Goal: Information Seeking & Learning: Find specific fact

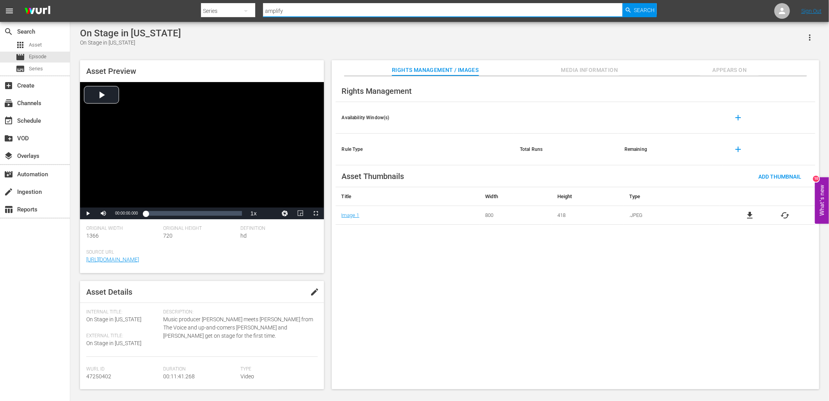
drag, startPoint x: 294, startPoint y: 12, endPoint x: 287, endPoint y: 13, distance: 7.1
click at [287, 13] on input "amplify" at bounding box center [443, 11] width 360 height 19
drag, startPoint x: 287, startPoint y: 13, endPoint x: 256, endPoint y: 12, distance: 30.1
click at [256, 12] on div "Search By Series Search ID, Title, Description, Keywords, or Category amplify S…" at bounding box center [429, 11] width 456 height 19
type input "[US_STATE]"
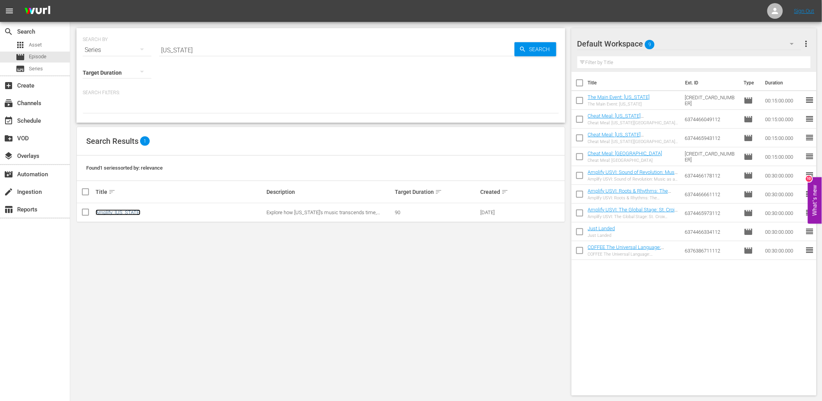
click at [122, 212] on link "Amplify: [US_STATE]" at bounding box center [118, 212] width 45 height 6
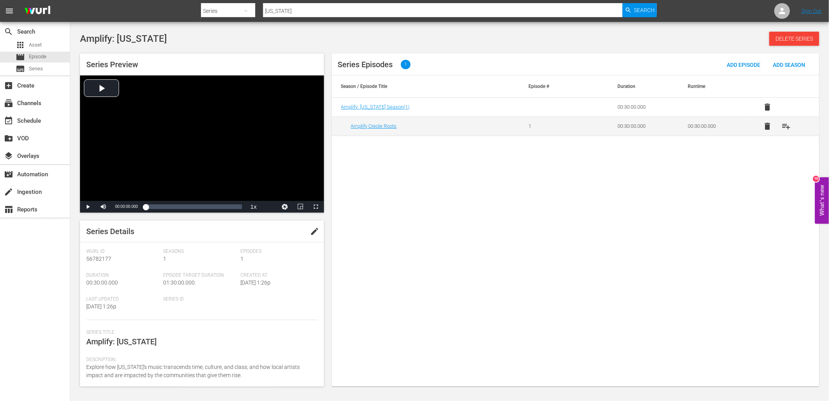
click at [220, 13] on div "Series" at bounding box center [228, 11] width 54 height 22
click at [232, 53] on div "Episodes" at bounding box center [225, 58] width 31 height 12
drag, startPoint x: 296, startPoint y: 10, endPoint x: 237, endPoint y: 12, distance: 59.0
click at [237, 12] on div "Search By Episodes Search ID, Title, Description, Keywords, or Category going h…" at bounding box center [429, 11] width 456 height 19
type input "jazz"
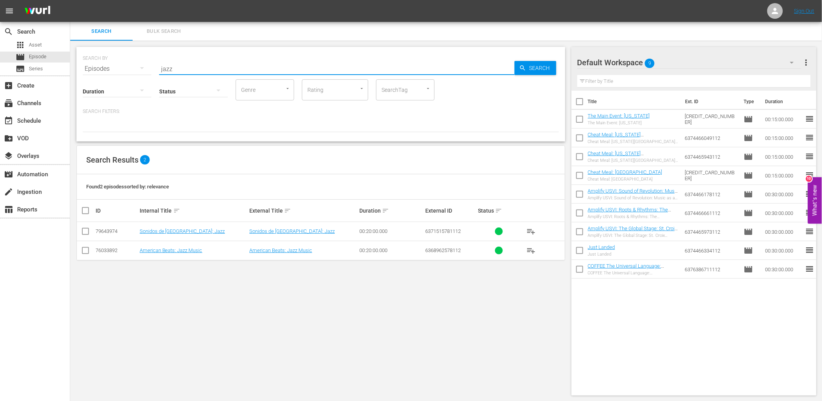
drag, startPoint x: 182, startPoint y: 68, endPoint x: 150, endPoint y: 71, distance: 32.2
click at [152, 71] on div "SEARCH BY Search By Episodes Search ID, Title, Description, Keywords, or Catego…" at bounding box center [321, 64] width 477 height 28
type input "[GEOGRAPHIC_DATA]"
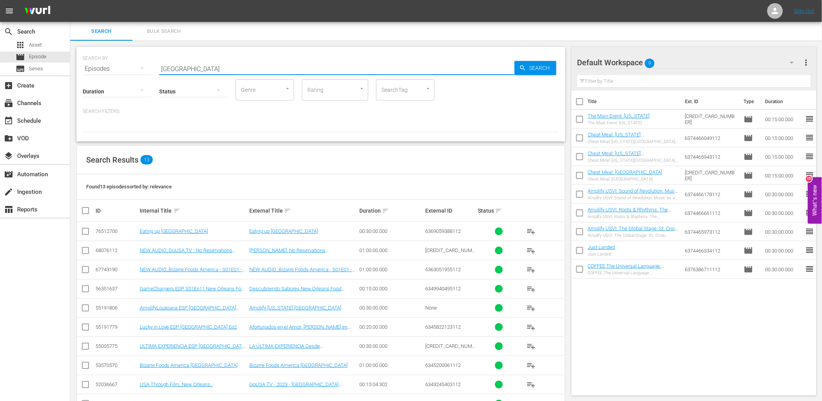
drag, startPoint x: 205, startPoint y: 61, endPoint x: 154, endPoint y: 64, distance: 51.2
click at [154, 64] on div "SEARCH BY Search By Episodes Search ID, Title, Description, Keywords, or Catego…" at bounding box center [321, 64] width 477 height 28
type input "Amplify:"
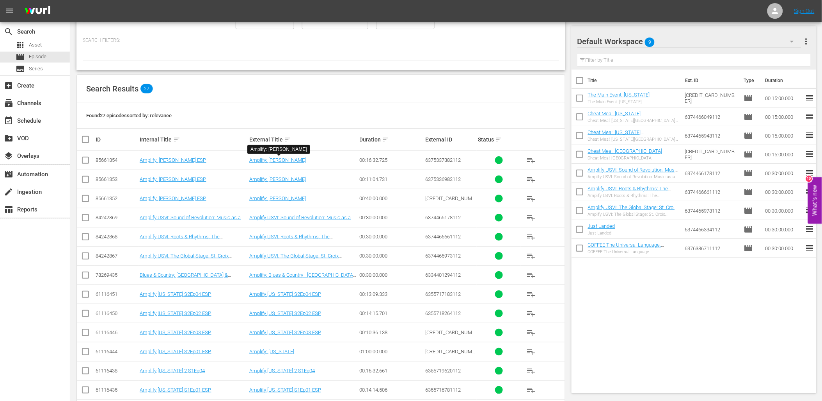
scroll to position [87, 0]
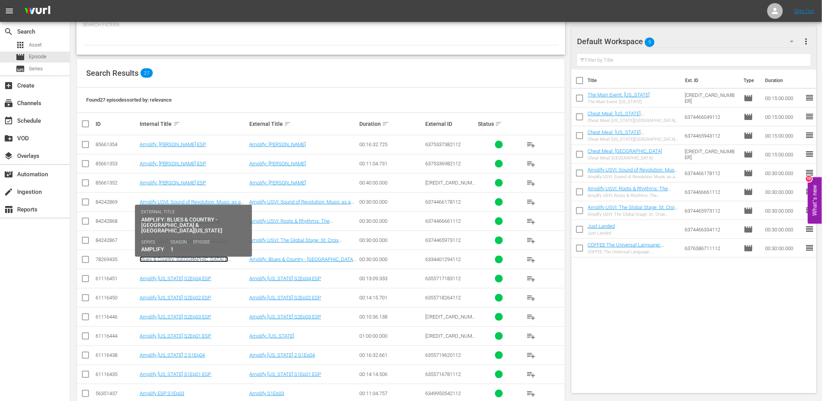
click at [219, 256] on link "Blues & Country: [GEOGRAPHIC_DATA] & [GEOGRAPHIC_DATA][US_STATE]" at bounding box center [184, 262] width 89 height 12
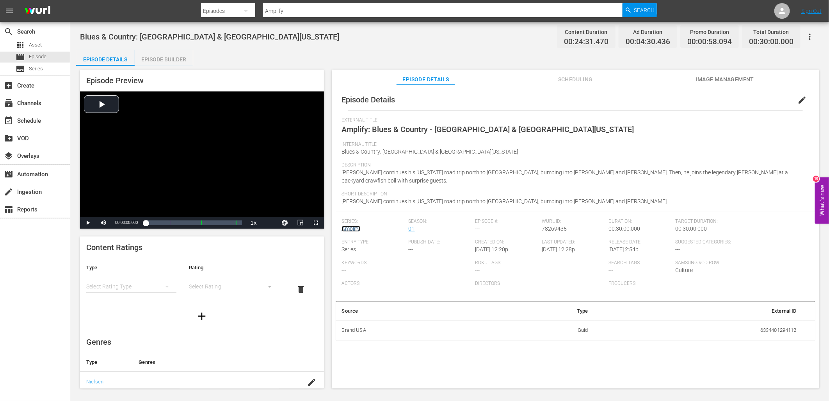
click at [345, 228] on link "Amplify" at bounding box center [351, 228] width 18 height 6
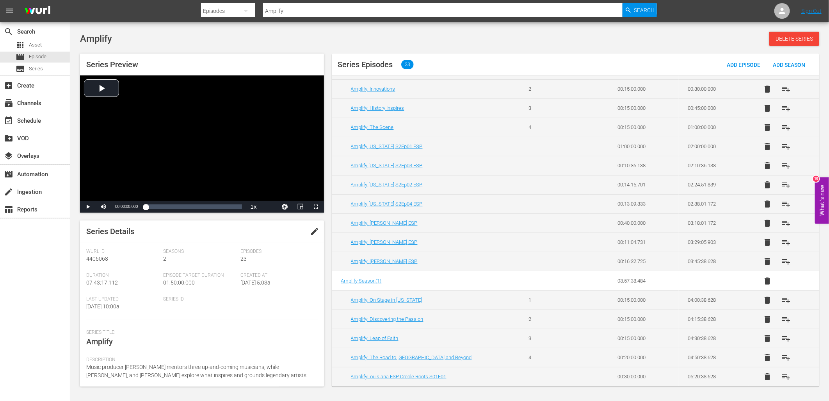
scroll to position [191, 0]
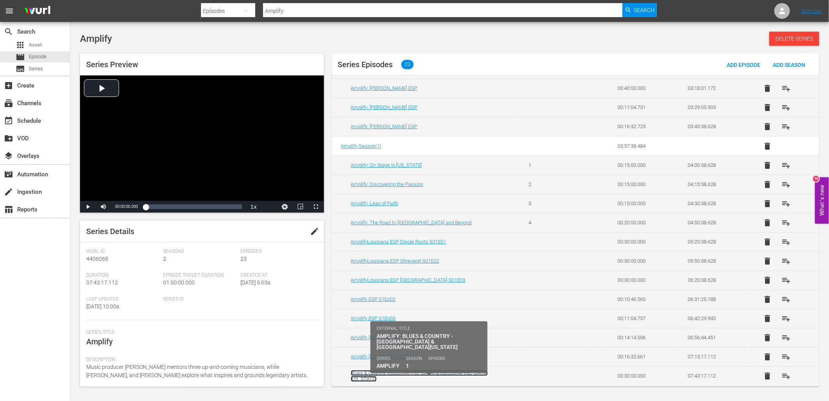
click at [410, 376] on link "Blues & Country: [GEOGRAPHIC_DATA] & [GEOGRAPHIC_DATA][US_STATE]" at bounding box center [419, 376] width 137 height 12
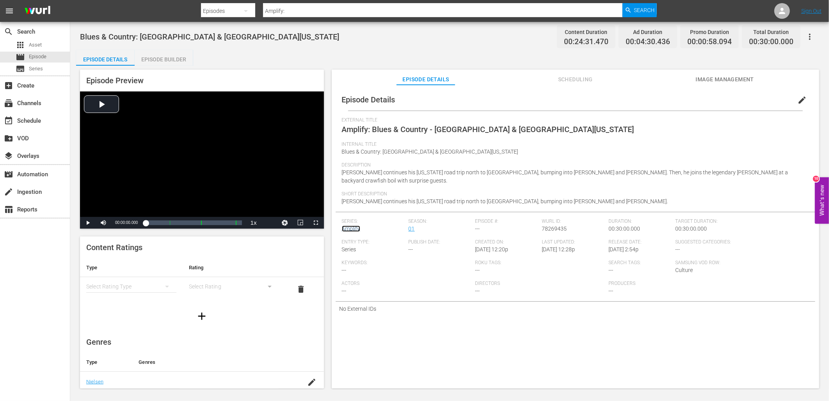
click at [357, 225] on link "Amplify" at bounding box center [351, 228] width 18 height 6
click at [799, 100] on span "edit" at bounding box center [802, 99] width 9 height 9
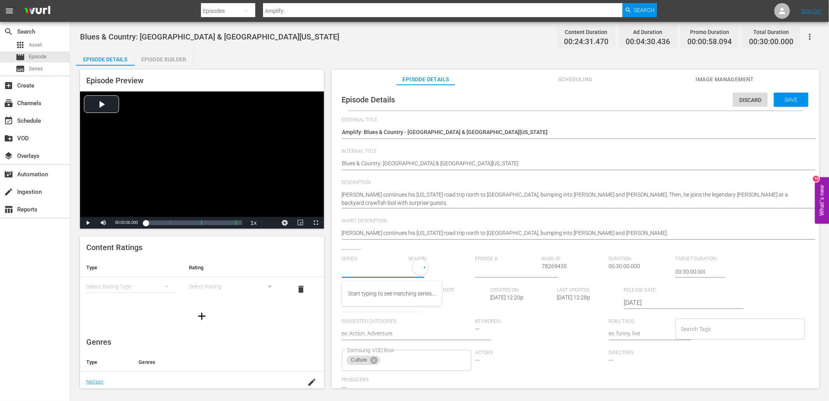
click at [387, 270] on input "text" at bounding box center [373, 271] width 63 height 19
click at [369, 308] on div "Amplify: [US_STATE]" at bounding box center [371, 312] width 47 height 19
type input "Amplify: [US_STATE]"
click at [492, 271] on input "number" at bounding box center [506, 271] width 63 height 19
type input "2"
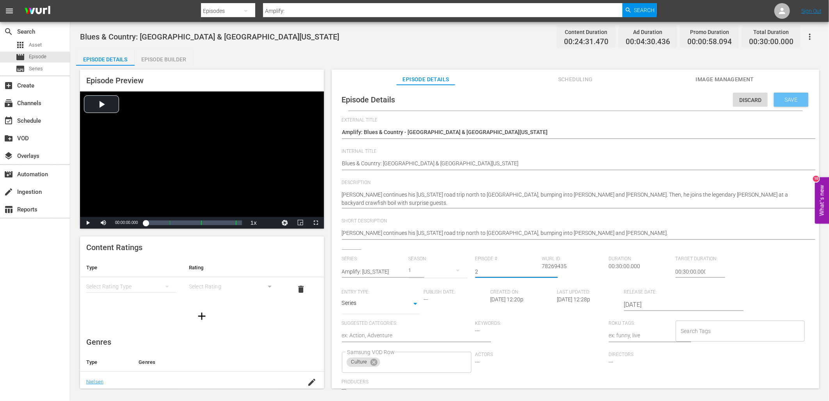
click at [787, 101] on span "Save" at bounding box center [791, 99] width 25 height 6
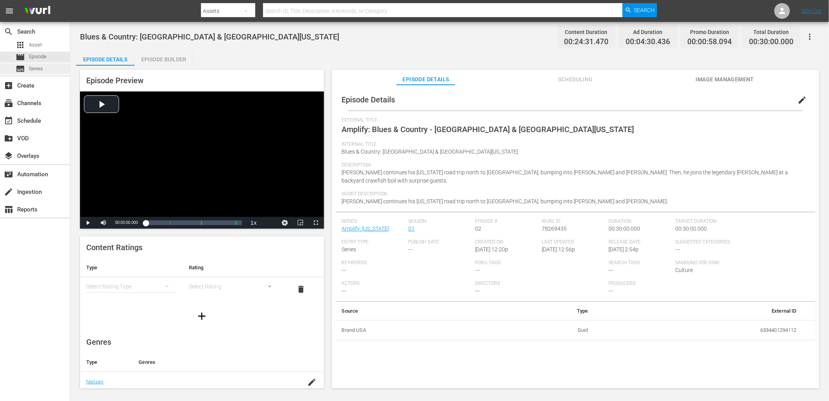
click at [51, 66] on div "subtitles Series" at bounding box center [35, 68] width 70 height 11
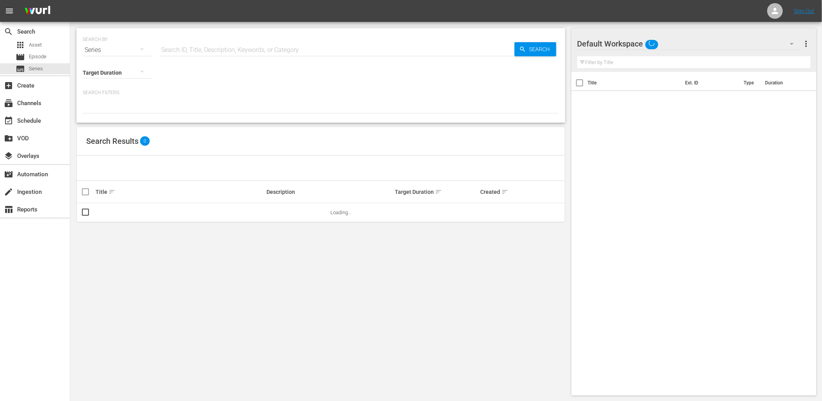
click at [212, 48] on input "text" at bounding box center [337, 50] width 356 height 19
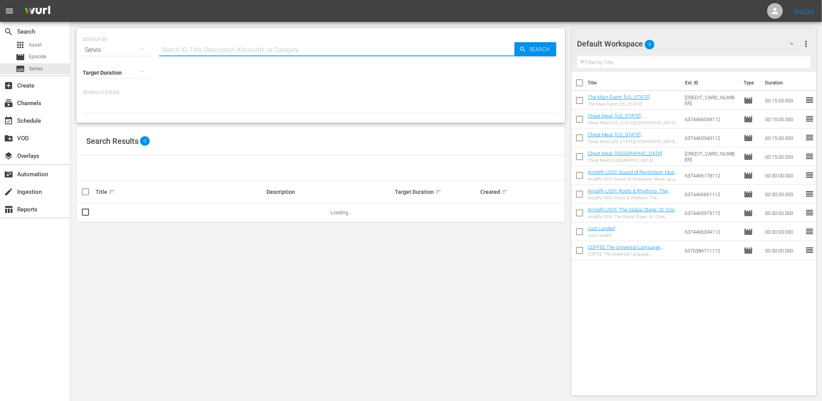
type input "Amplify:"
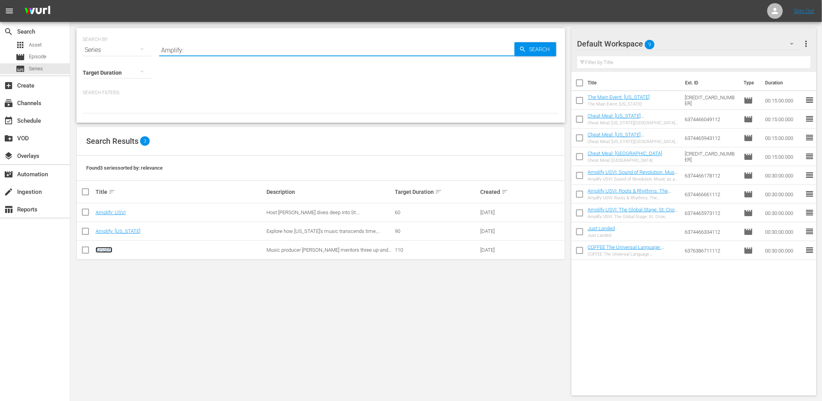
click at [104, 248] on link "Amplify" at bounding box center [104, 250] width 17 height 6
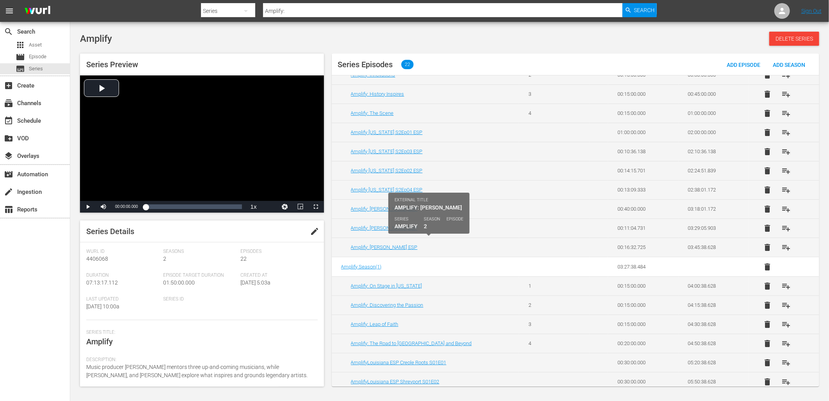
scroll to position [87, 0]
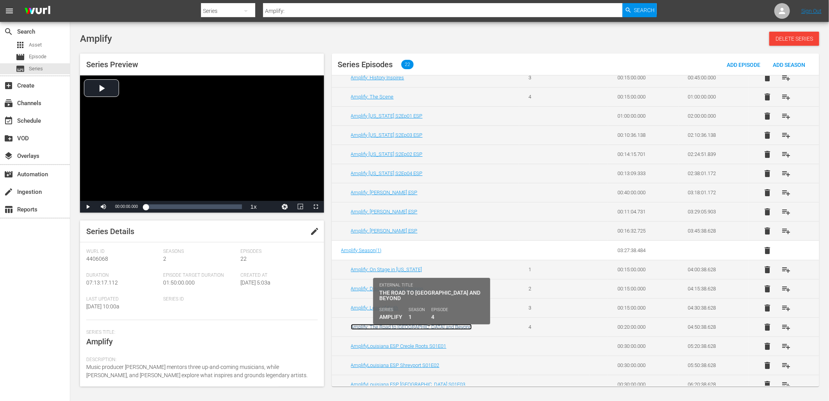
click at [430, 329] on link "Amplify: The Road to [GEOGRAPHIC_DATA] and Beyond" at bounding box center [411, 327] width 121 height 6
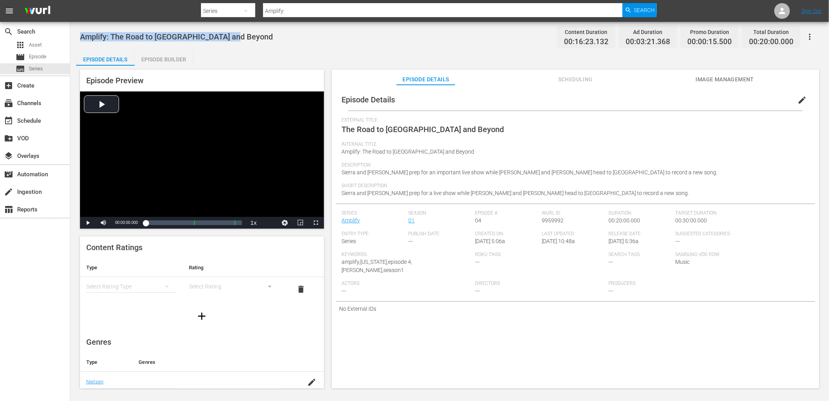
drag, startPoint x: 232, startPoint y: 37, endPoint x: 75, endPoint y: 44, distance: 157.0
click at [75, 44] on div "Amplify: The Road to Nashville and Beyond Content Duration 00:16:23.132 Ad Dura…" at bounding box center [449, 205] width 759 height 367
copy span "Amplify: The Road to [GEOGRAPHIC_DATA] and Beyond"
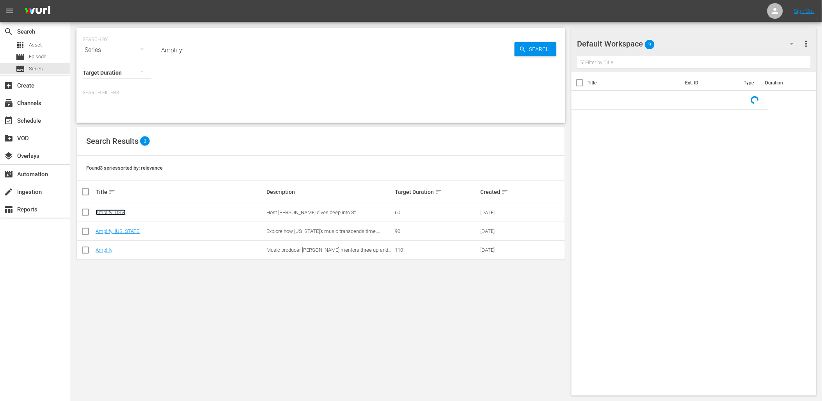
click at [120, 212] on link "Amplify: USVI" at bounding box center [111, 212] width 30 height 6
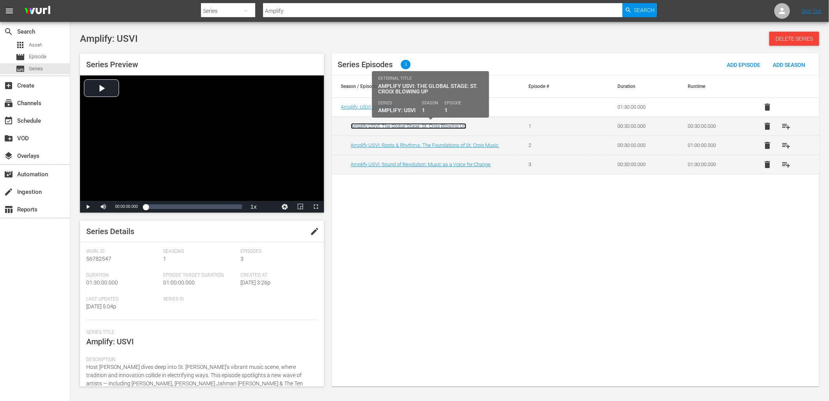
click at [441, 128] on link "Amplify USVI: The Global Stage: St. Croix Blowing Up" at bounding box center [409, 126] width 116 height 6
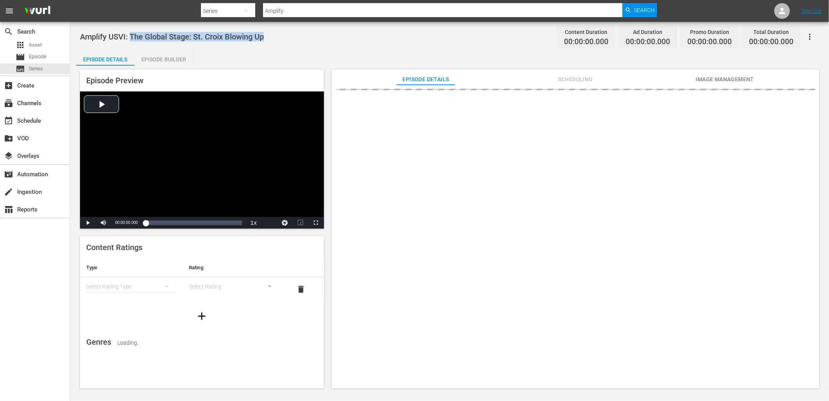
drag, startPoint x: 268, startPoint y: 33, endPoint x: 129, endPoint y: 41, distance: 139.2
click at [129, 41] on div "Amplify USVI: The Global Stage: St. Croix Blowing Up Content Duration 00:00:00.…" at bounding box center [449, 37] width 739 height 18
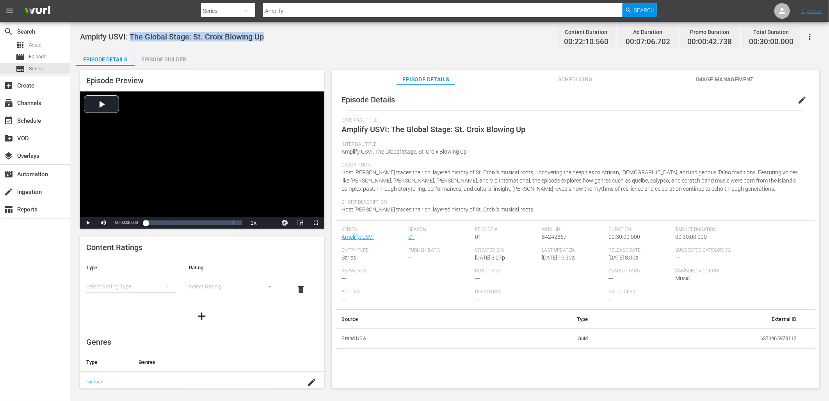
copy span "The Global Stage: St. Croix Blowing Up"
drag, startPoint x: 126, startPoint y: 36, endPoint x: 81, endPoint y: 37, distance: 44.5
click at [81, 37] on span "Amplify USVI: The Global Stage: St. Croix Blowing Up" at bounding box center [172, 36] width 184 height 9
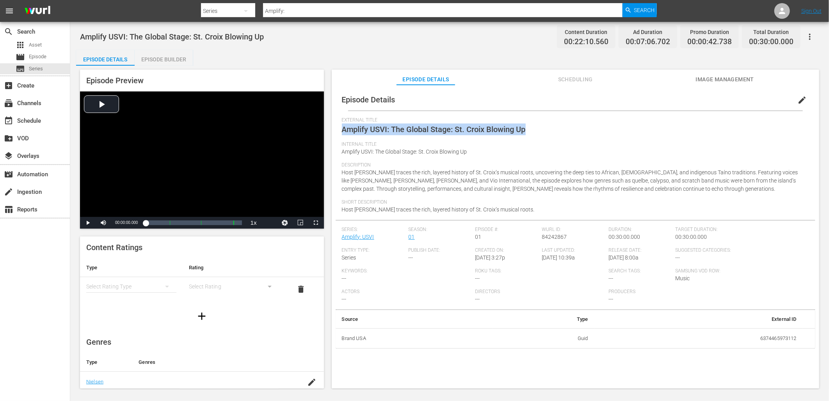
drag, startPoint x: 526, startPoint y: 130, endPoint x: 340, endPoint y: 131, distance: 185.4
click at [340, 131] on div "Episode Details edit External Title Amplify USVI: The Global Stage: St. Croix B…" at bounding box center [576, 219] width 480 height 260
click at [474, 154] on div "Internal Title Amplify USVI: The Global Stage: St. Croix Blowing Up" at bounding box center [575, 151] width 467 height 21
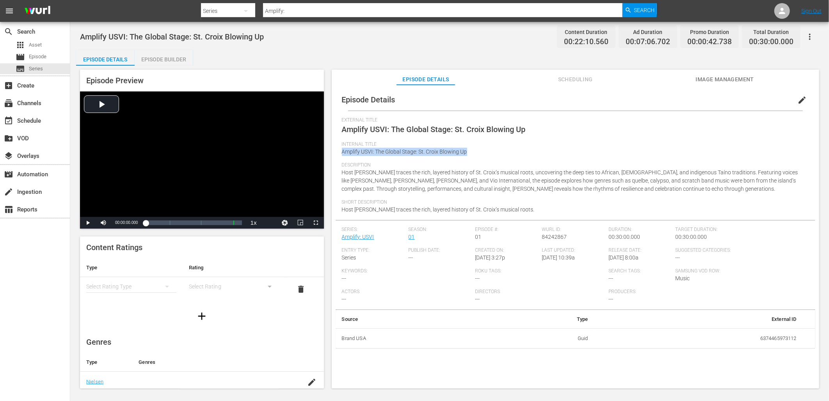
drag, startPoint x: 466, startPoint y: 152, endPoint x: 338, endPoint y: 154, distance: 128.4
click at [338, 154] on div "Episode Details edit External Title Amplify USVI: The Global Stage: St. Croix B…" at bounding box center [576, 219] width 480 height 260
copy span "Amplify USVI: The Global Stage: St. Croix Blowing Up"
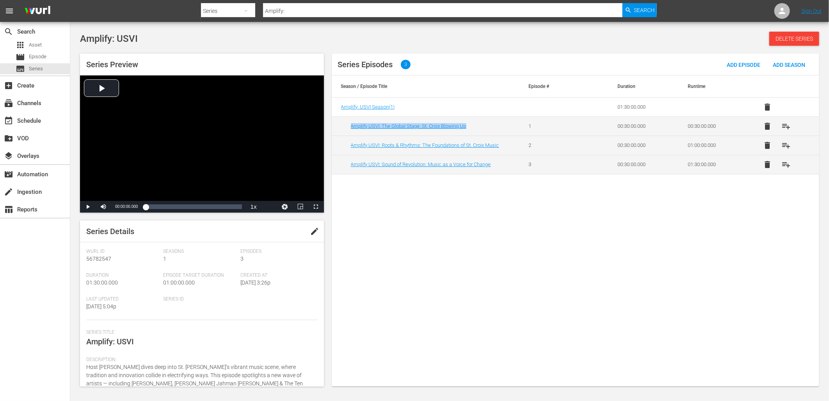
drag, startPoint x: 347, startPoint y: 127, endPoint x: 471, endPoint y: 130, distance: 124.6
click at [471, 130] on td "Amplify USVI: The Global Stage: St. Croix Blowing Up" at bounding box center [426, 125] width 188 height 19
copy link "Amplify USVI: The Global Stage: St. Croix Blowing Up"
drag, startPoint x: 504, startPoint y: 145, endPoint x: 356, endPoint y: 151, distance: 147.3
click at [352, 154] on td "Amplify USVI: Roots & Rhythms: The Foundations of St. Croix Music" at bounding box center [426, 144] width 188 height 19
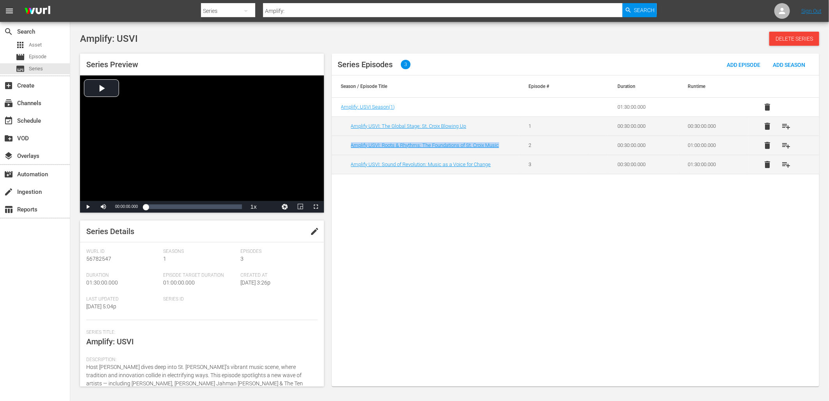
copy link "Amplify USVI: Roots & Rhythms: The Foundations of St. Croix Music"
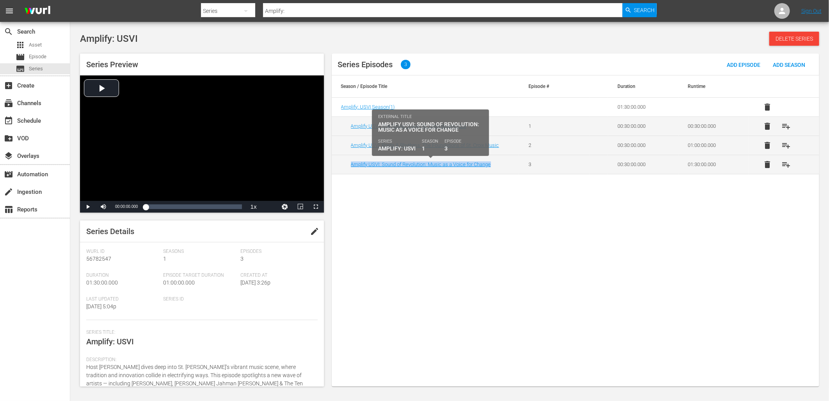
drag, startPoint x: 348, startPoint y: 164, endPoint x: 492, endPoint y: 164, distance: 144.0
click at [492, 164] on td "Amplify USVI: Sound of Revolution: Music as a Voice for Change" at bounding box center [426, 164] width 188 height 19
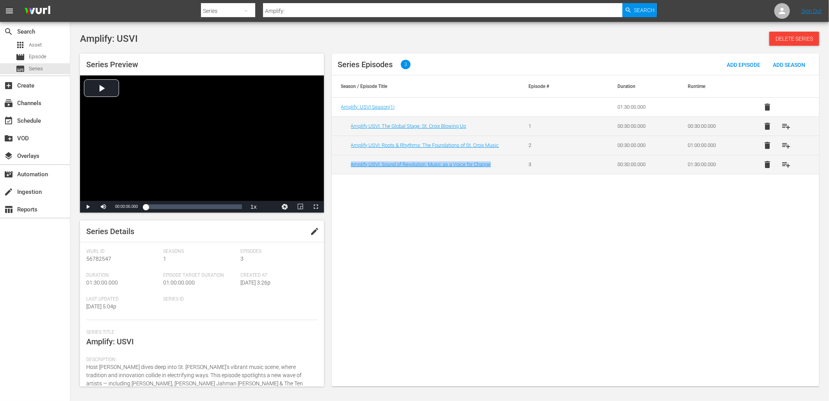
copy link "Amplify USVI: Sound of Revolution: Music as a Voice for Change"
click at [223, 7] on div "Series" at bounding box center [228, 11] width 54 height 22
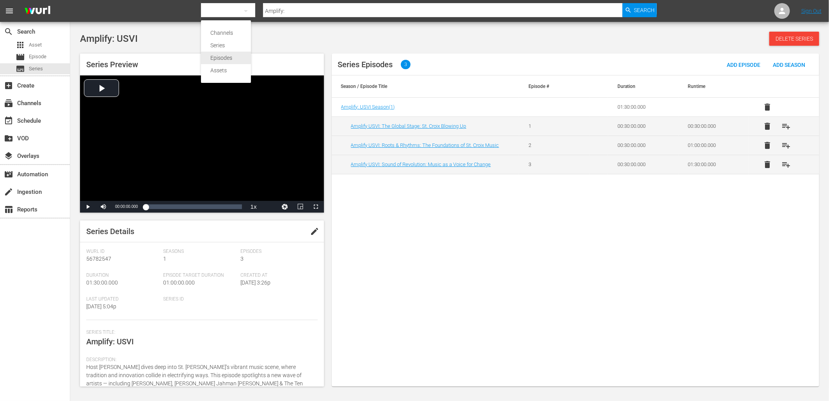
click at [226, 56] on div "Episodes" at bounding box center [225, 58] width 31 height 12
click at [286, 10] on input "text" at bounding box center [443, 11] width 360 height 19
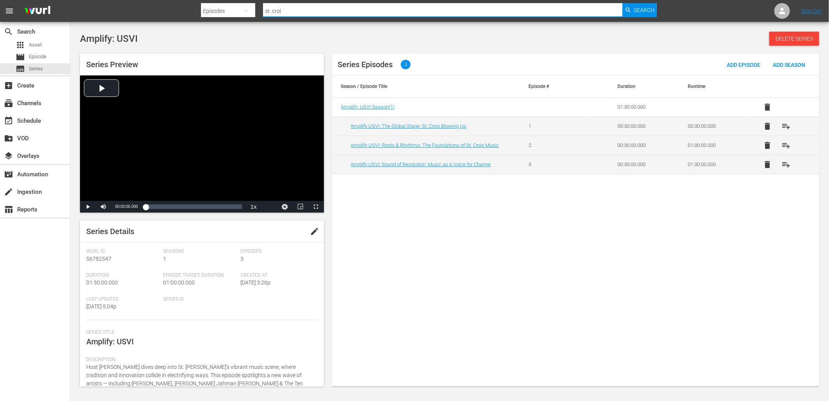
type input "st. croix"
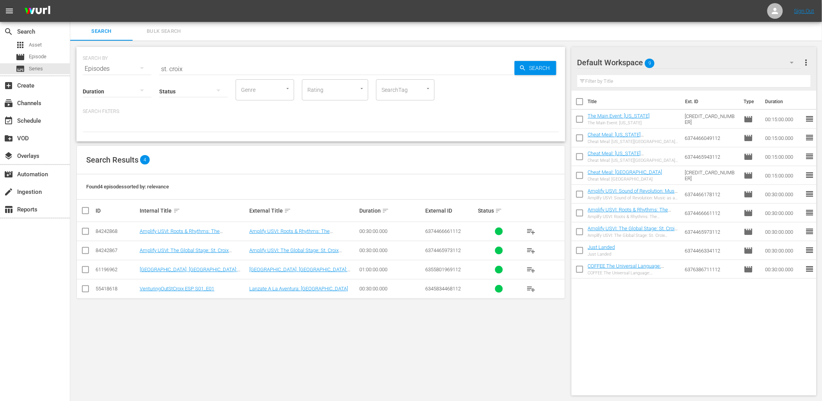
click at [196, 246] on td "Amplify USVI: The Global Stage: St. Croix Blowing Up" at bounding box center [194, 249] width 110 height 19
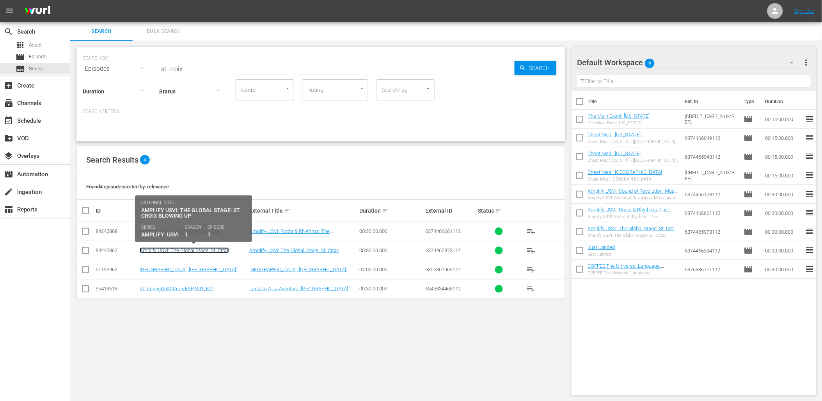
click at [202, 252] on link "Amplify USVI: The Global Stage: St. Croix Blowing Up" at bounding box center [184, 253] width 89 height 12
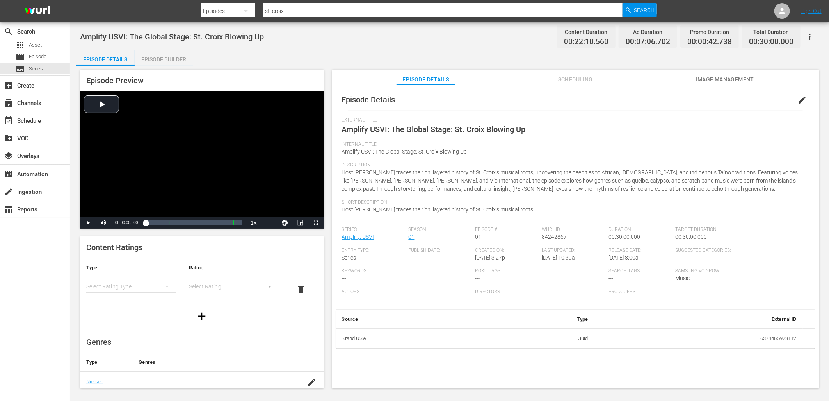
click at [237, 12] on button "button" at bounding box center [246, 11] width 19 height 19
click at [232, 48] on div "Series" at bounding box center [225, 45] width 31 height 12
drag, startPoint x: 264, startPoint y: 10, endPoint x: 231, endPoint y: 1, distance: 34.4
click at [231, 2] on div "Search By Series Search ID, Title, Description, Keywords, or Category Amplify: …" at bounding box center [429, 11] width 456 height 19
type input "cheat meal"
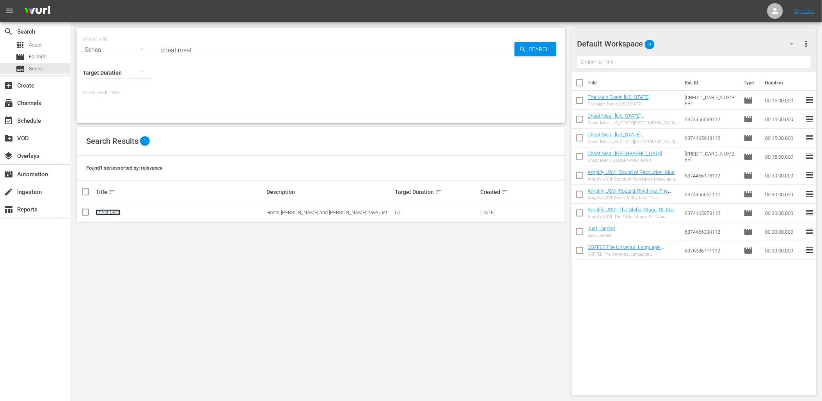
click at [100, 211] on link "Cheat Meal" at bounding box center [108, 212] width 25 height 6
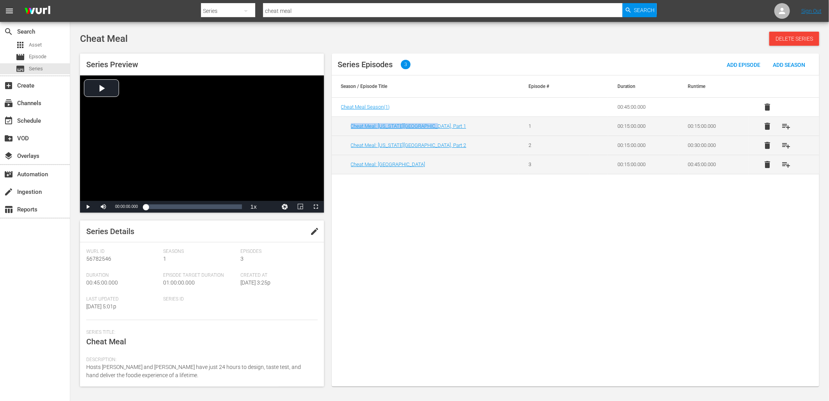
drag, startPoint x: 427, startPoint y: 125, endPoint x: 343, endPoint y: 125, distance: 84.3
click at [343, 125] on td "Cheat Meal: [US_STATE][GEOGRAPHIC_DATA], Part 1" at bounding box center [426, 125] width 188 height 19
copy link "Cheat Meal: [US_STATE][GEOGRAPHIC_DATA], Part 1"
drag, startPoint x: 301, startPoint y: 11, endPoint x: 240, endPoint y: 0, distance: 61.1
click at [246, 8] on div "Search By Series Search ID, Title, Description, Keywords, or Category cheat mea…" at bounding box center [429, 11] width 456 height 19
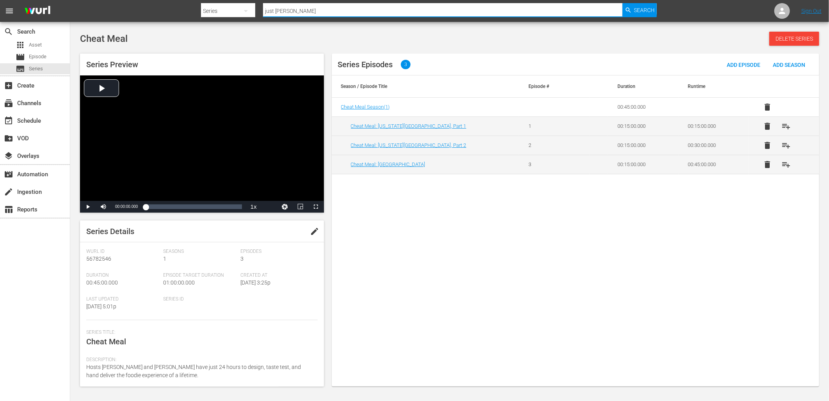
type input "just landed"
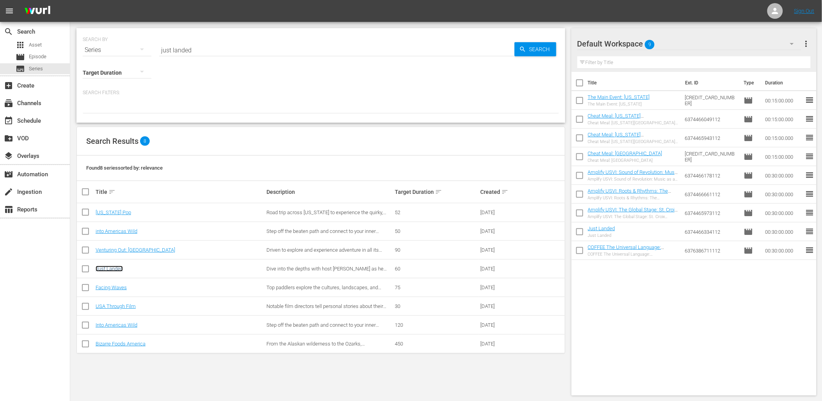
click at [115, 270] on link "Just Landed" at bounding box center [109, 268] width 27 height 6
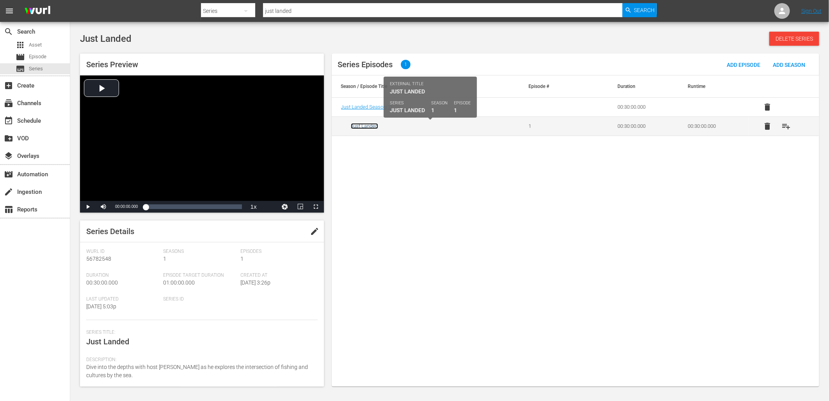
click at [372, 127] on link "Just Landed" at bounding box center [364, 126] width 27 height 6
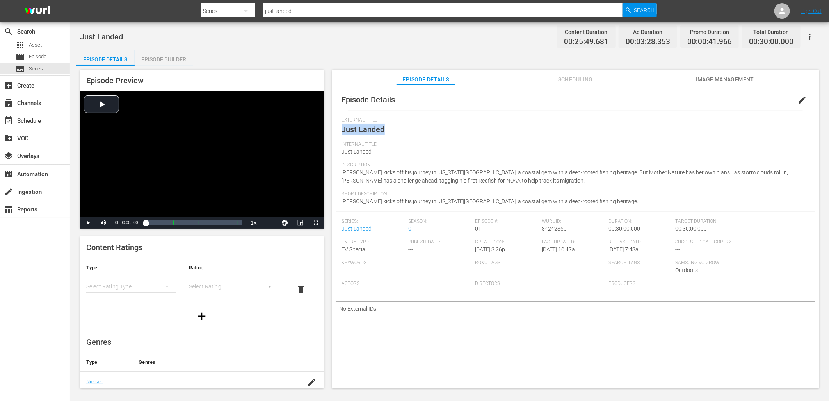
drag, startPoint x: 379, startPoint y: 129, endPoint x: 341, endPoint y: 131, distance: 38.3
click at [341, 131] on div "Episode Details edit External Title Just Landed Internal Title Just Landed Desc…" at bounding box center [576, 202] width 480 height 227
copy span "Just Landed"
click at [292, 10] on input "just landed" at bounding box center [443, 11] width 360 height 19
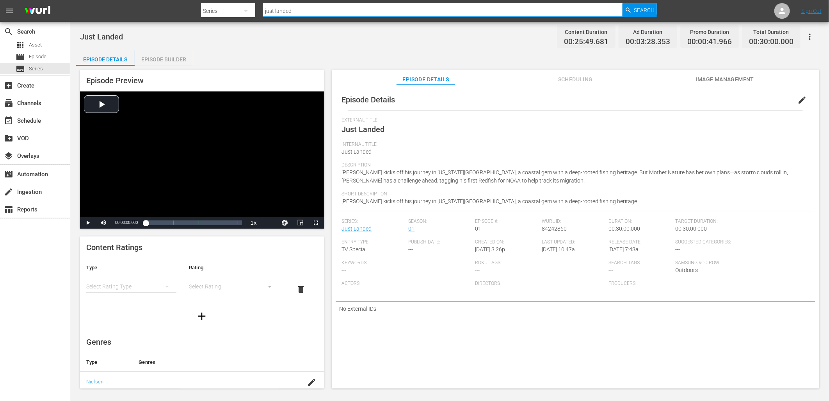
click at [293, 10] on input "just landed" at bounding box center [443, 11] width 360 height 19
type input "amplify"
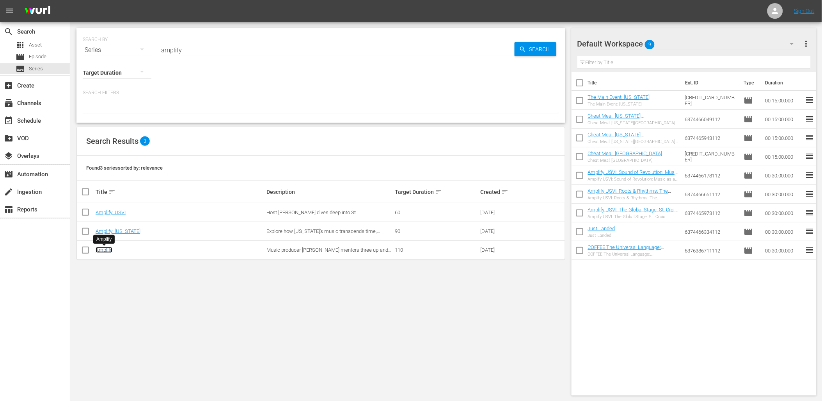
click at [107, 249] on link "Amplify" at bounding box center [104, 250] width 17 height 6
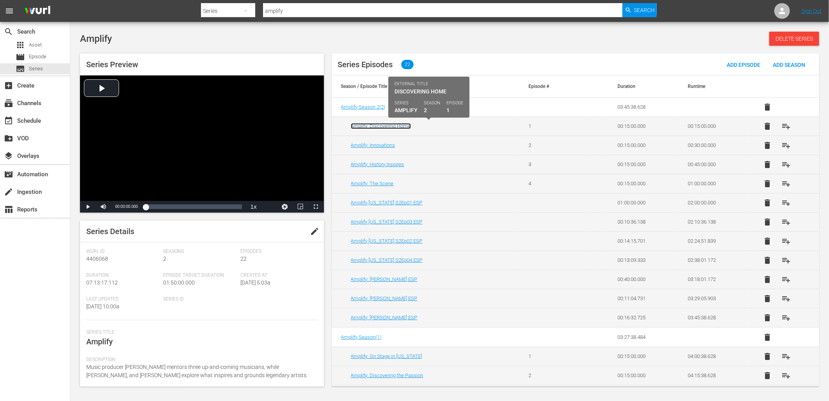
click at [391, 124] on link "Amplify: Discovering Home" at bounding box center [381, 126] width 60 height 6
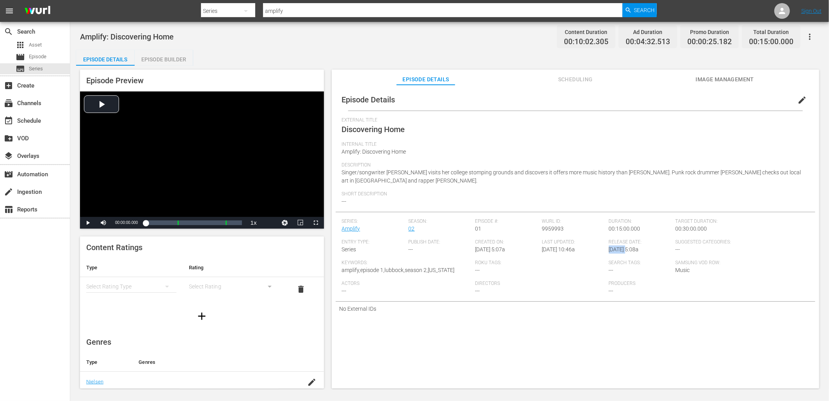
drag, startPoint x: 625, startPoint y: 249, endPoint x: 606, endPoint y: 251, distance: 18.8
click at [609, 251] on span "3/26/21 @ 5:08a" at bounding box center [624, 249] width 30 height 6
copy span "3/26/21"
click at [810, 34] on icon "button" at bounding box center [810, 37] width 2 height 6
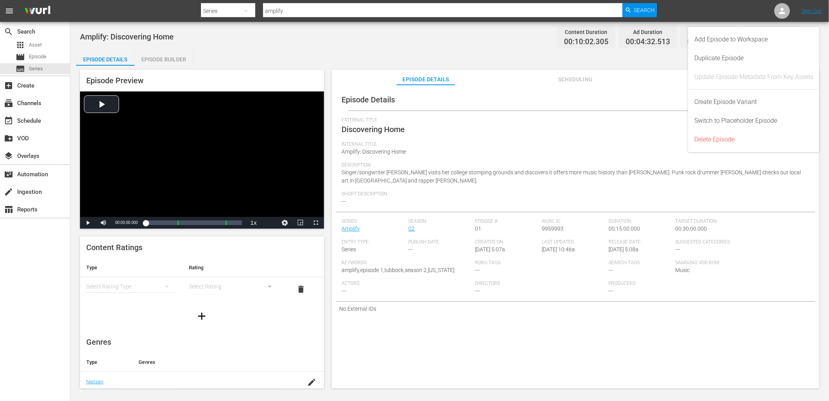
click at [450, 57] on div "Episode Details Episode Builder Episode Preview Video Player is loading. Play V…" at bounding box center [449, 222] width 747 height 344
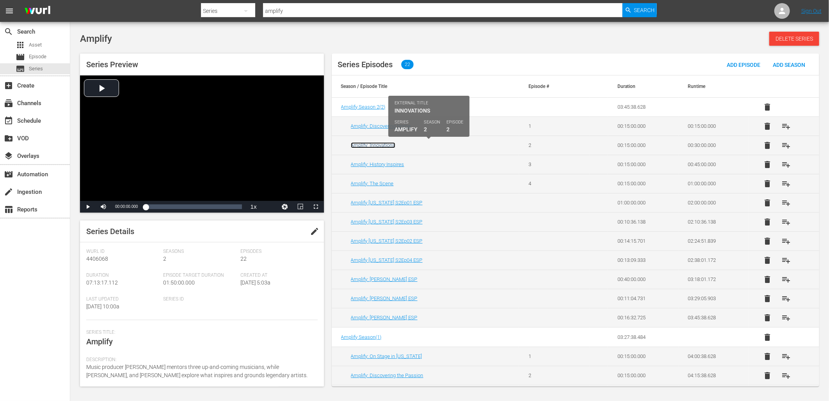
click at [387, 145] on link "Amplify: Innovations" at bounding box center [373, 145] width 45 height 6
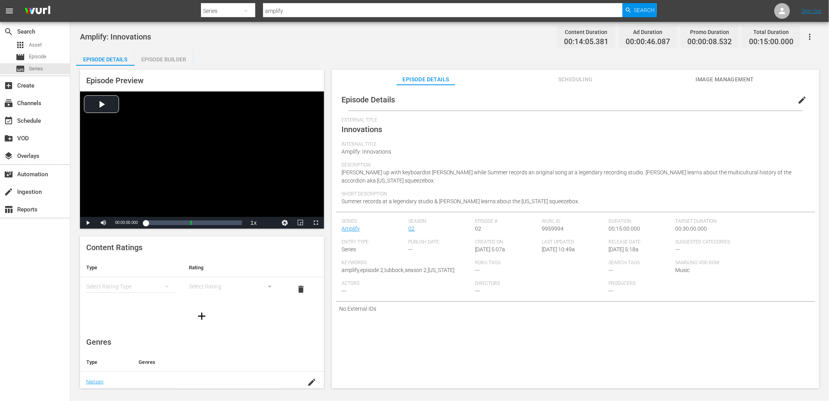
drag, startPoint x: 607, startPoint y: 250, endPoint x: 625, endPoint y: 251, distance: 18.4
click at [625, 251] on div "Series: Amplify Season: 02 Episode #: 02 Wurl ID: 9959994 Duration: 00:15:00.00…" at bounding box center [575, 259] width 467 height 83
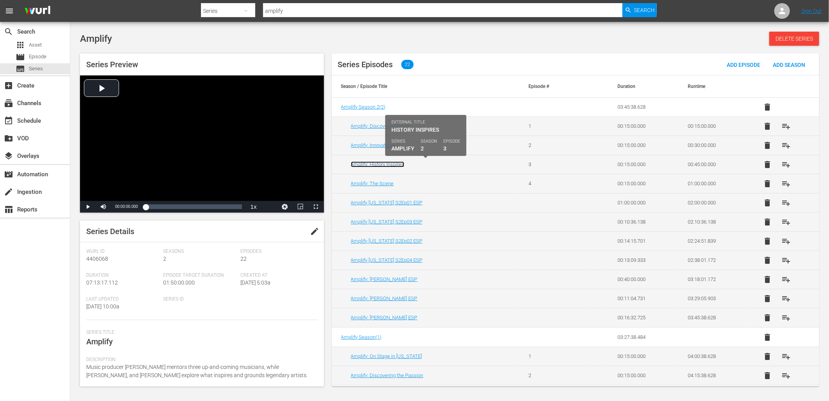
click at [389, 164] on link "Amplify: History Inspires" at bounding box center [377, 164] width 53 height 6
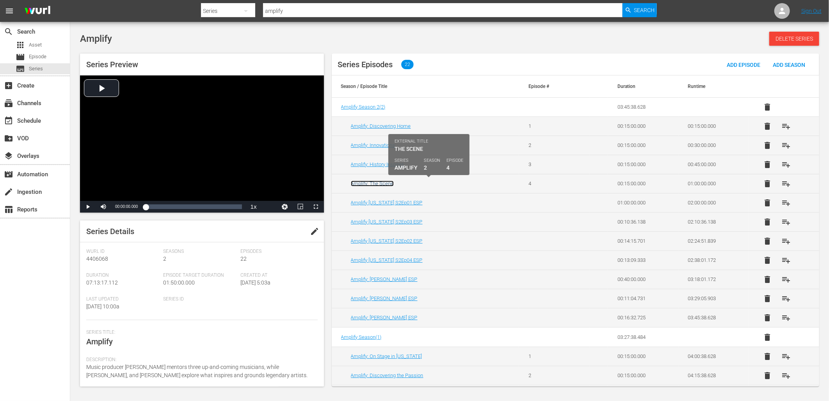
click at [381, 182] on link "Amplify: The Scene" at bounding box center [372, 183] width 43 height 6
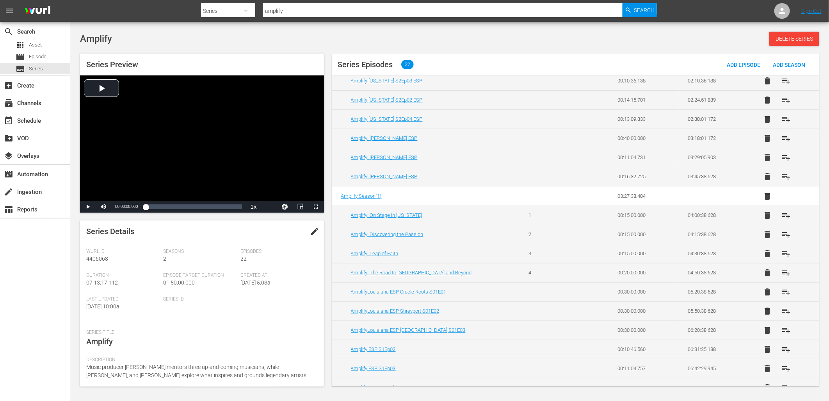
scroll to position [172, 0]
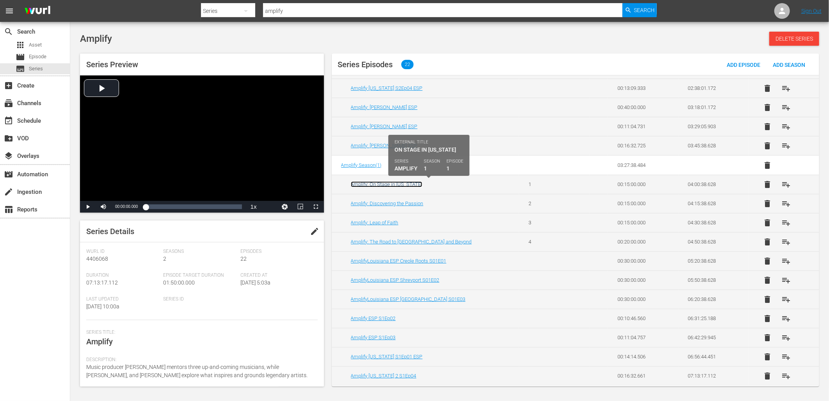
click at [389, 183] on link "Amplify: On Stage in [US_STATE]" at bounding box center [386, 184] width 71 height 6
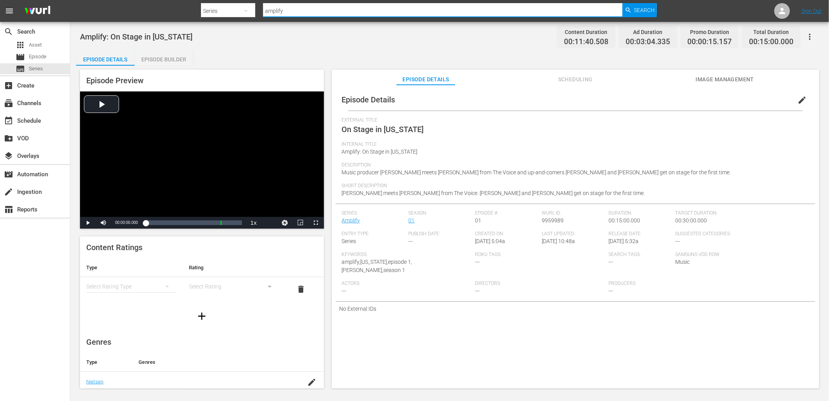
click at [294, 9] on input "amplify" at bounding box center [443, 11] width 360 height 19
click at [641, 15] on span "Search" at bounding box center [644, 10] width 21 height 14
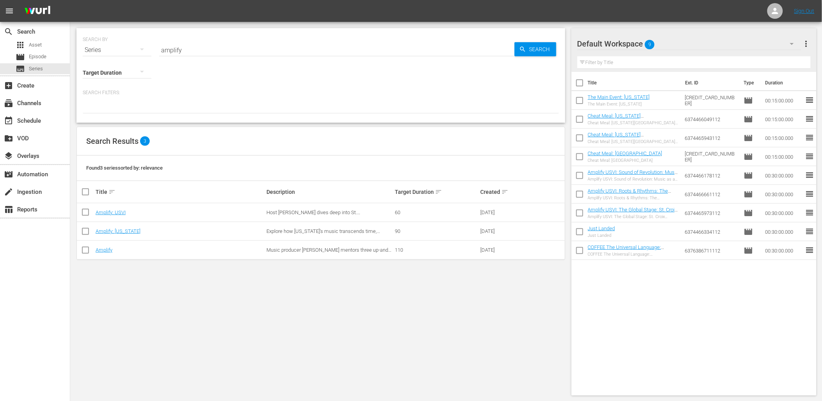
click at [130, 235] on td "Amplify: [US_STATE]" at bounding box center [179, 231] width 171 height 19
click at [123, 231] on link "Amplify: [US_STATE]" at bounding box center [118, 231] width 45 height 6
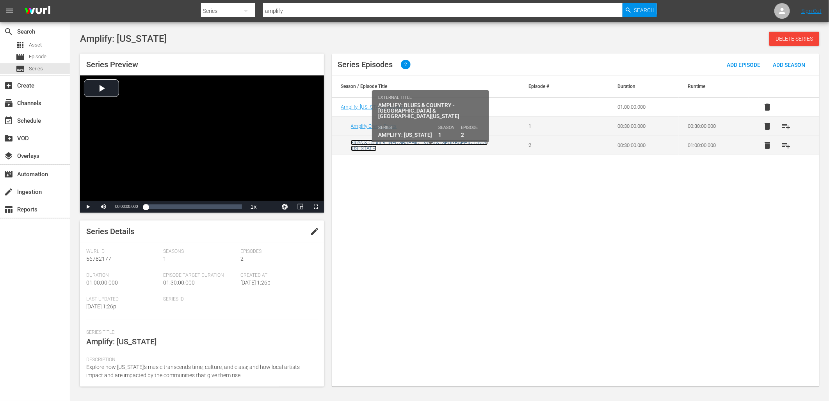
click at [394, 146] on link "Blues & Country: [GEOGRAPHIC_DATA] & [GEOGRAPHIC_DATA][US_STATE]" at bounding box center [419, 145] width 137 height 12
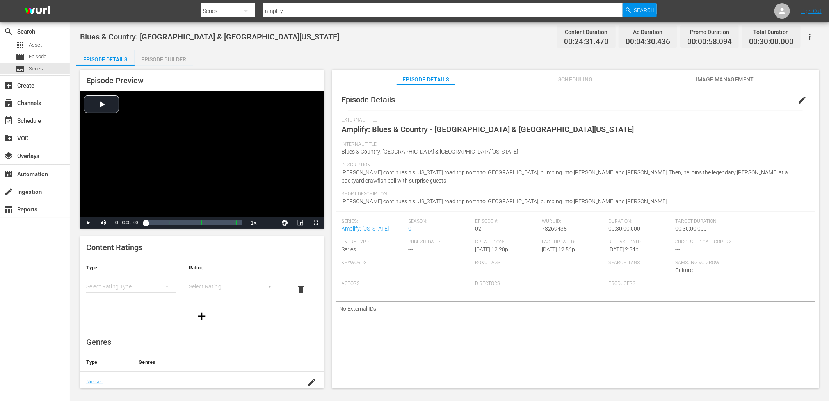
drag, startPoint x: 606, startPoint y: 251, endPoint x: 626, endPoint y: 251, distance: 20.3
click at [626, 251] on div "Series: Amplify: Louisiana Season: 01 Episode #: 02 Wurl ID: 78269435 Duration:…" at bounding box center [575, 259] width 467 height 83
click at [626, 251] on span "[DATE] 2:54p" at bounding box center [624, 249] width 30 height 6
drag, startPoint x: 625, startPoint y: 248, endPoint x: 608, endPoint y: 250, distance: 17.7
click at [609, 250] on span "[DATE] 2:54p" at bounding box center [624, 249] width 30 height 6
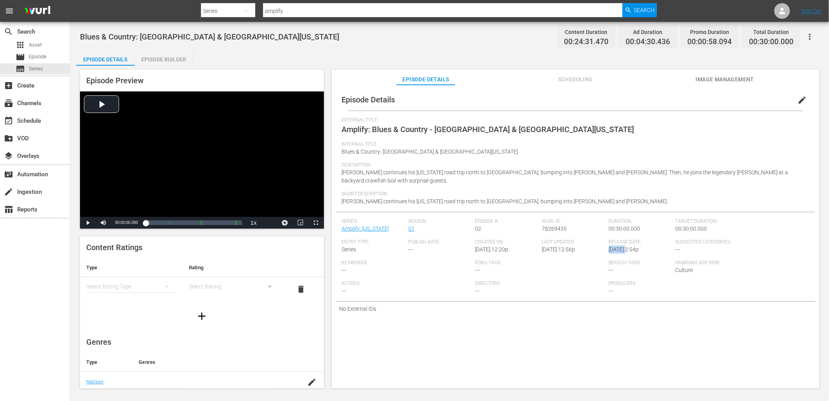
drag, startPoint x: 606, startPoint y: 250, endPoint x: 625, endPoint y: 250, distance: 18.3
click at [625, 250] on span "[DATE] 2:54p" at bounding box center [624, 249] width 30 height 6
copy span "8/18/23"
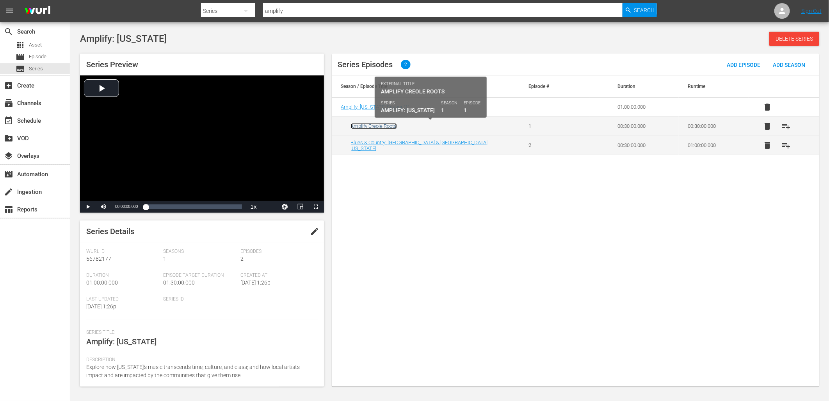
click at [379, 124] on link "Amplify Creole Roots" at bounding box center [374, 126] width 46 height 6
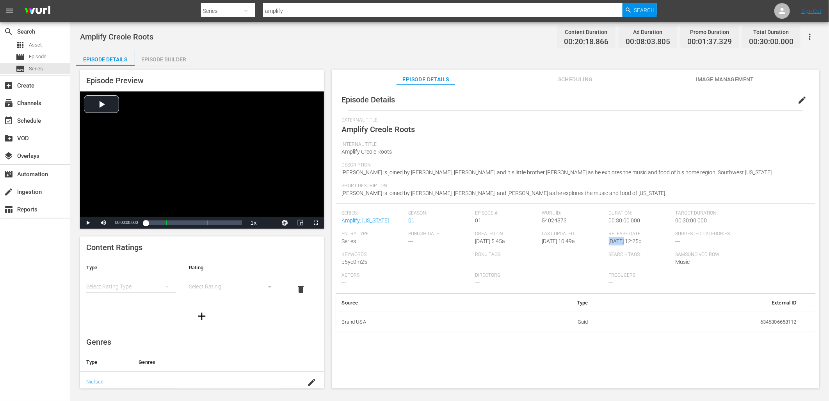
drag, startPoint x: 606, startPoint y: 241, endPoint x: 622, endPoint y: 240, distance: 15.6
click at [622, 240] on span "2/5/24 @ 12:25p" at bounding box center [625, 241] width 33 height 6
click at [165, 55] on div "Episode Builder" at bounding box center [164, 59] width 59 height 19
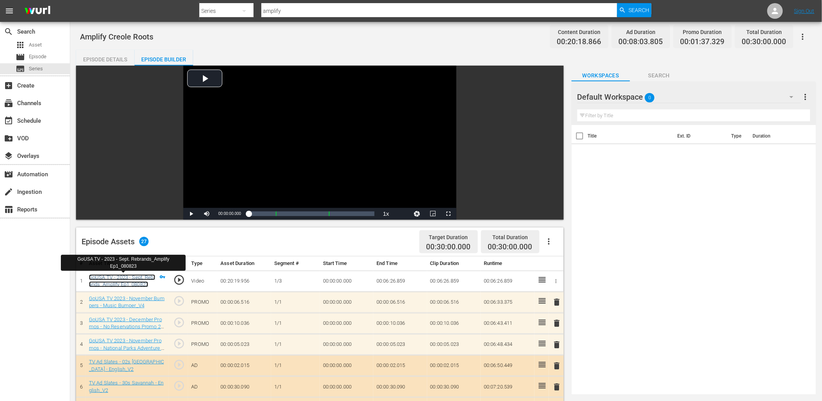
click at [136, 283] on link "GoUSA TV - 2023 - Sept. Rebrands_Amplify Ep1_080823" at bounding box center [122, 280] width 66 height 13
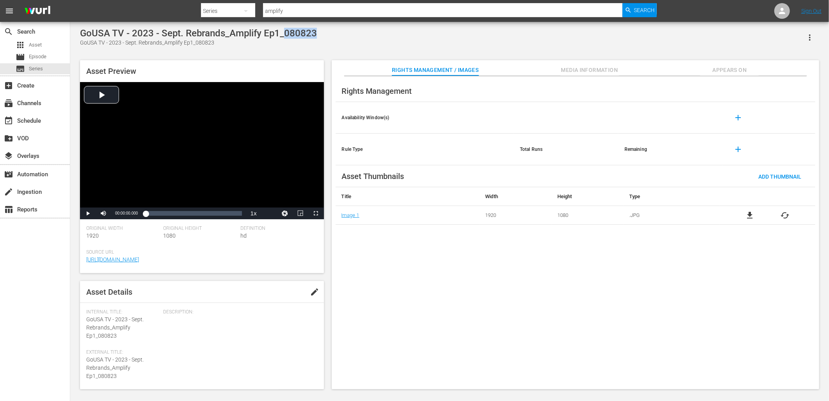
drag, startPoint x: 315, startPoint y: 34, endPoint x: 284, endPoint y: 35, distance: 30.9
click at [284, 35] on div "GoUSA TV - 2023 - Sept. Rebrands_Amplify Ep1_080823 GoUSA TV - 2023 - Sept. Reb…" at bounding box center [449, 37] width 739 height 19
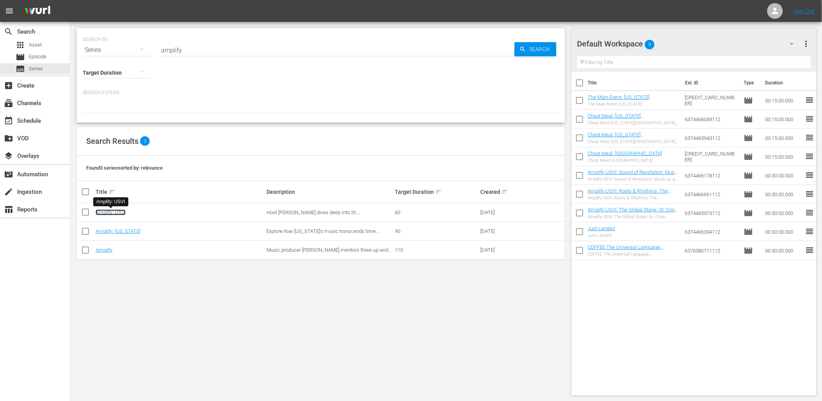
click at [106, 213] on link "Amplify: USVI" at bounding box center [111, 212] width 30 height 6
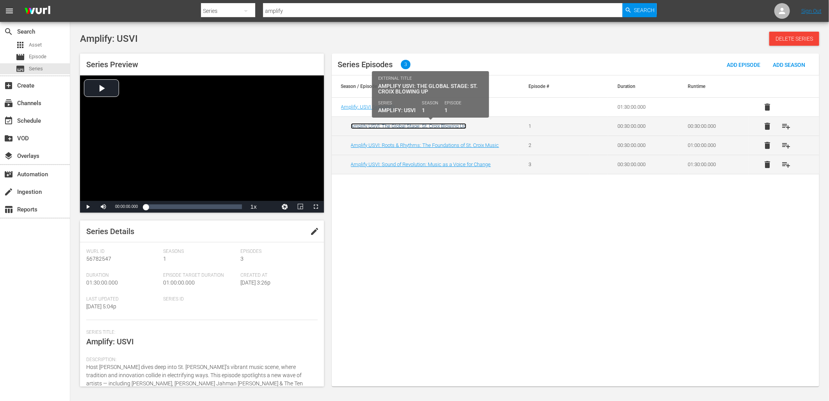
click at [437, 126] on link "Amplify USVI: The Global Stage: St. Croix Blowing Up" at bounding box center [409, 126] width 116 height 6
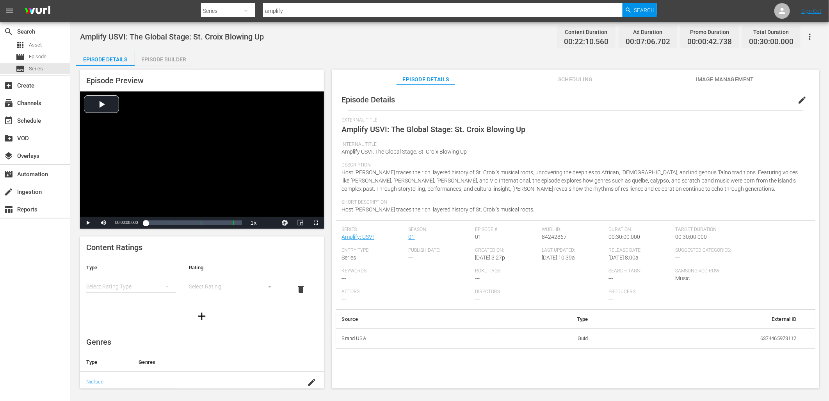
drag, startPoint x: 606, startPoint y: 256, endPoint x: 613, endPoint y: 256, distance: 6.6
click at [613, 256] on div "Series: Amplify: USVI Season: 01 Episode #: 01 Wurl ID: 84242867 Duration: 00:3…" at bounding box center [575, 267] width 467 height 83
click at [599, 260] on div "Last Updated: 8/1/25 @ 10:39a" at bounding box center [575, 257] width 67 height 21
click at [607, 259] on div "Series: Amplify: USVI Season: 01 Episode #: 01 Wurl ID: 84242867 Duration: 00:3…" at bounding box center [575, 267] width 467 height 83
click at [605, 262] on div "Last Updated: 8/1/25 @ 10:39a" at bounding box center [575, 257] width 67 height 21
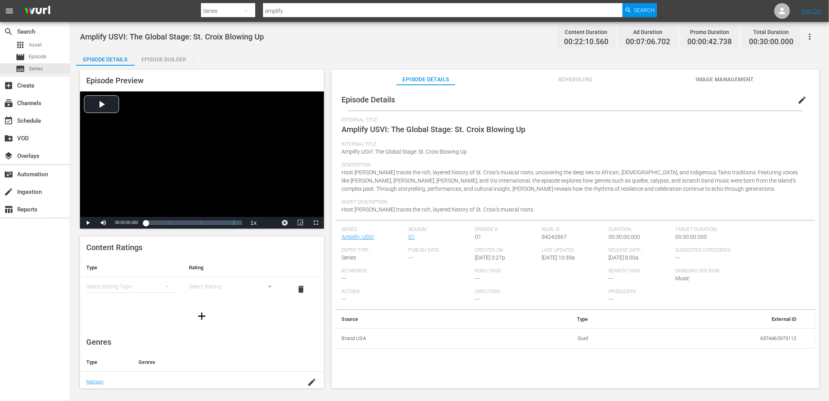
drag, startPoint x: 604, startPoint y: 258, endPoint x: 614, endPoint y: 258, distance: 10.5
click at [614, 258] on div "Series: Amplify: USVI Season: 01 Episode #: 01 Wurl ID: 84242867 Duration: 00:3…" at bounding box center [575, 267] width 467 height 83
drag, startPoint x: 625, startPoint y: 258, endPoint x: 607, endPoint y: 259, distance: 17.6
click at [609, 259] on span "6/17/25 @ 8:00a" at bounding box center [624, 257] width 30 height 6
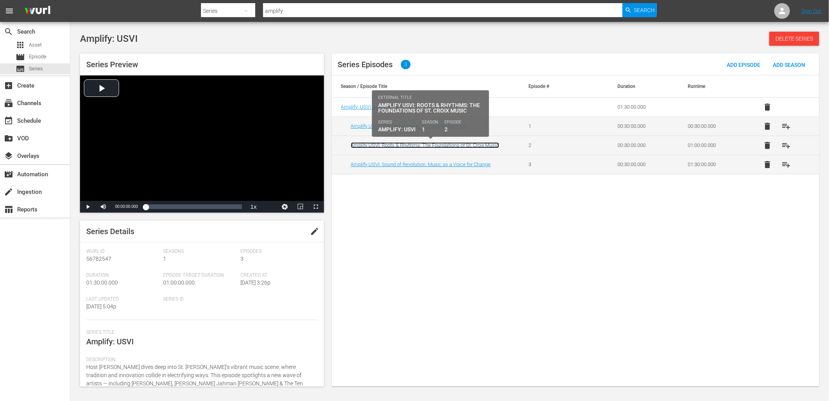
click at [432, 145] on link "Amplify USVI: Roots & Rhythms: The Foundations of St. Croix Music" at bounding box center [425, 145] width 148 height 6
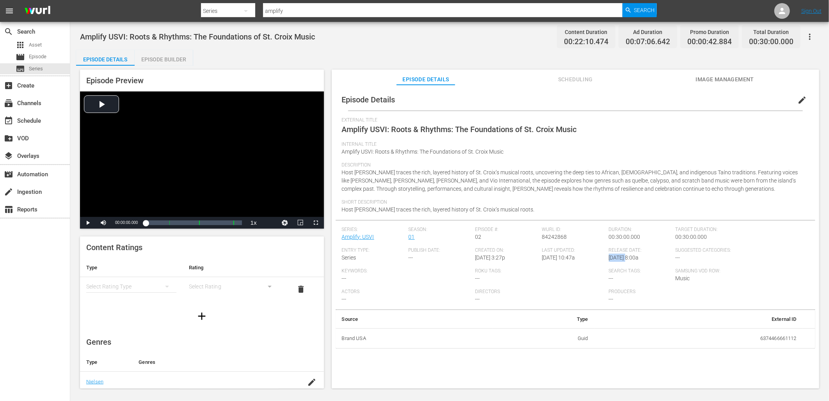
drag, startPoint x: 607, startPoint y: 258, endPoint x: 625, endPoint y: 259, distance: 18.4
click at [625, 259] on span "6/17/25 @ 8:00a" at bounding box center [624, 257] width 30 height 6
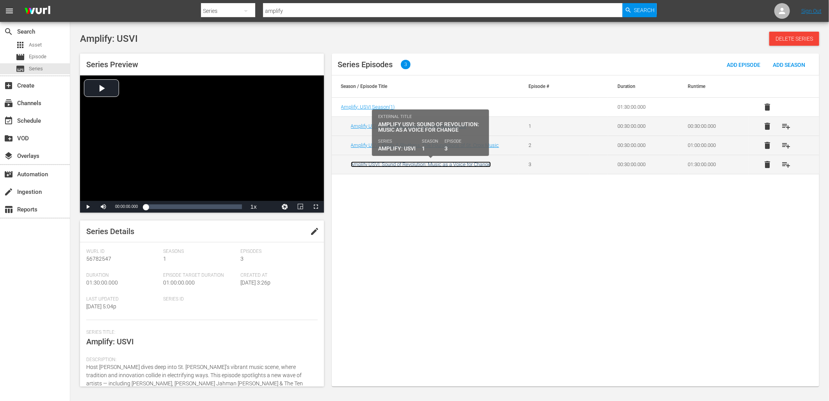
click at [454, 164] on link "Amplify USVI: Sound of Revolution: Music as a Voice for Change" at bounding box center [421, 164] width 140 height 6
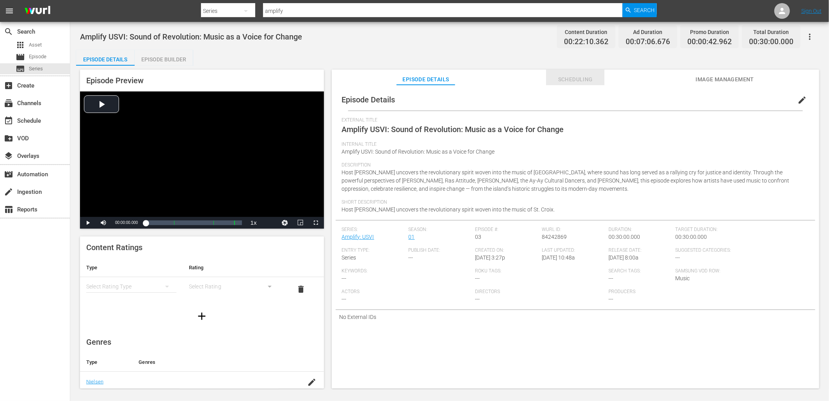
click at [573, 77] on span "Scheduling" at bounding box center [575, 80] width 59 height 10
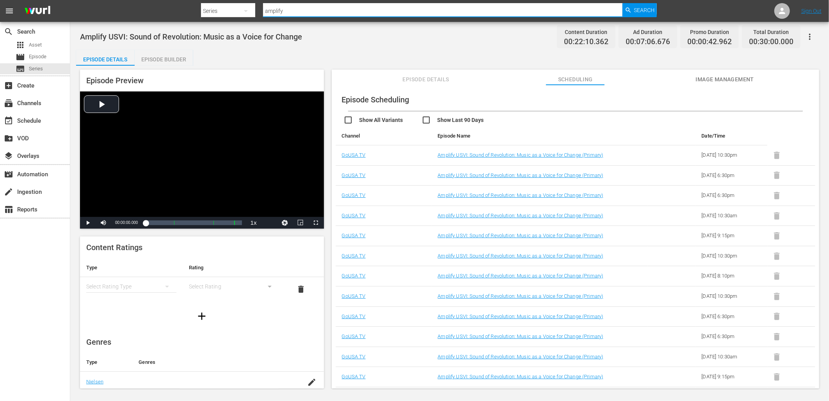
drag, startPoint x: 295, startPoint y: 12, endPoint x: 245, endPoint y: 9, distance: 50.1
click at [245, 9] on div "Search By Series Search ID, Title, Description, Keywords, or Category amplify S…" at bounding box center [429, 11] width 456 height 19
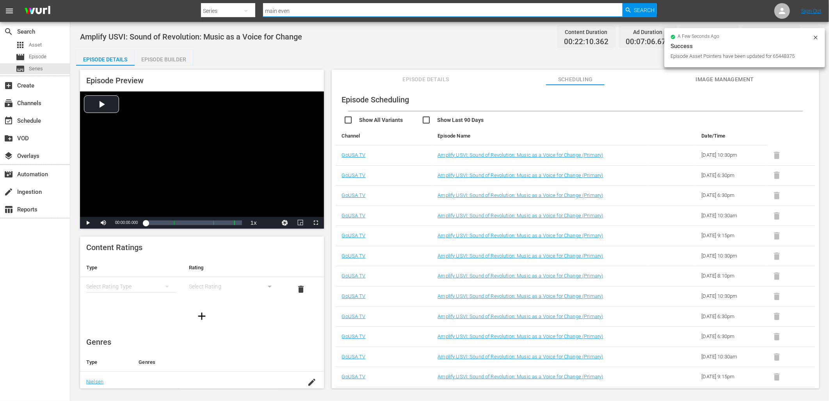
type input "main event"
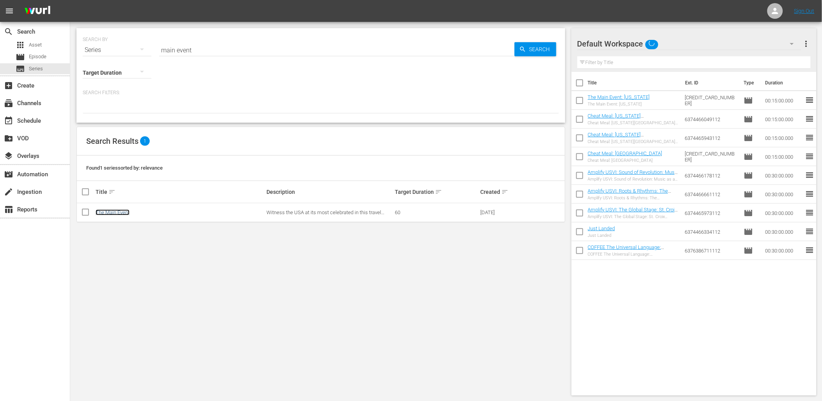
click at [123, 213] on link "The Main Event" at bounding box center [113, 212] width 34 height 6
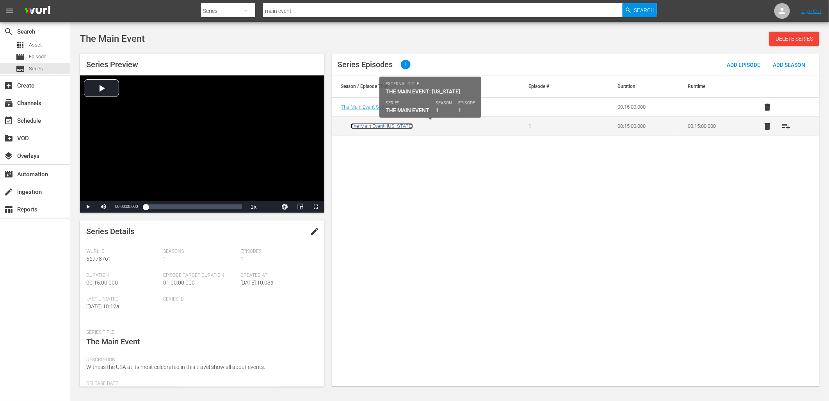
click at [396, 127] on link "The Main Event: [US_STATE]" at bounding box center [382, 126] width 62 height 6
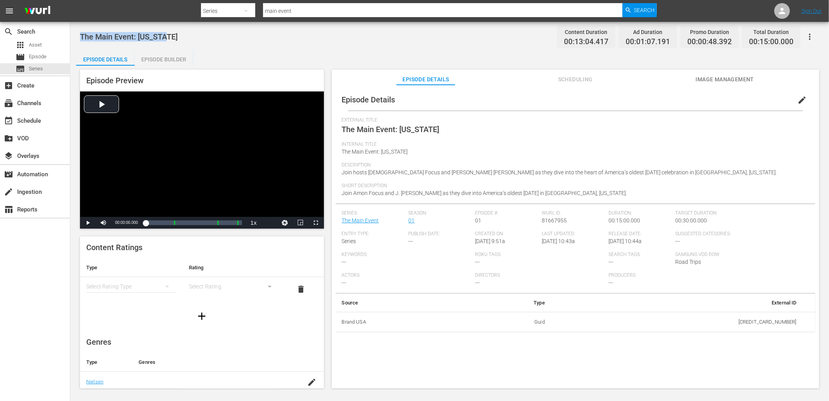
drag, startPoint x: 174, startPoint y: 36, endPoint x: 80, endPoint y: 33, distance: 94.1
click at [80, 33] on div "The Main Event: Alabama Content Duration 00:13:04.417 Ad Duration 00:01:07.191 …" at bounding box center [449, 37] width 739 height 18
drag, startPoint x: 606, startPoint y: 240, endPoint x: 625, endPoint y: 243, distance: 19.7
click at [625, 243] on div "Series: The Main Event Season: 01 Episode #: 01 Wurl ID: 81667955 Duration: 00:…" at bounding box center [575, 251] width 467 height 83
click at [625, 243] on span "4/21/25 @ 10:44a" at bounding box center [625, 241] width 33 height 6
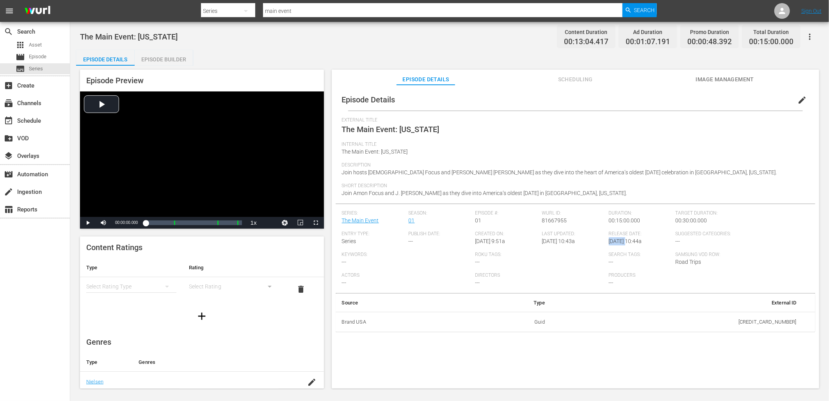
drag, startPoint x: 626, startPoint y: 240, endPoint x: 607, endPoint y: 240, distance: 18.4
click at [609, 240] on span "4/21/25 @ 10:44a" at bounding box center [625, 241] width 33 height 6
drag, startPoint x: 295, startPoint y: 12, endPoint x: 260, endPoint y: 8, distance: 34.6
click at [263, 9] on input "main event" at bounding box center [443, 11] width 360 height 19
type input "cheat meal"
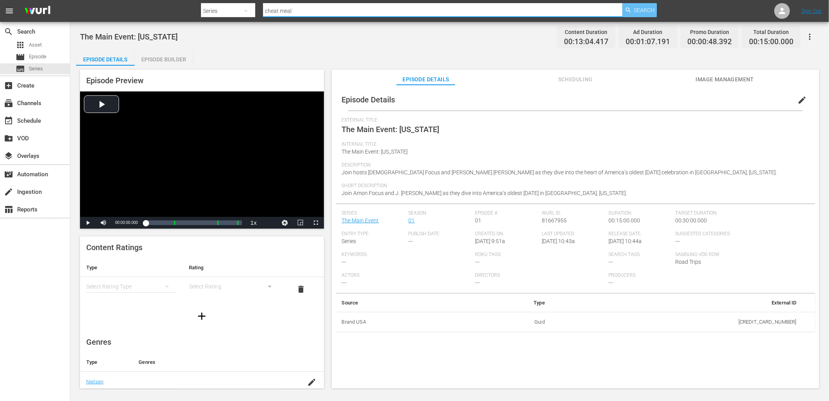
click at [636, 12] on span "Search" at bounding box center [644, 10] width 21 height 14
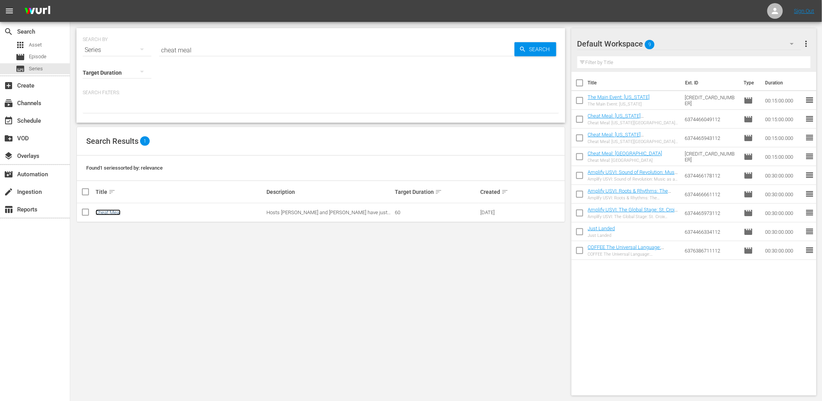
click at [113, 212] on link "Cheat Meal" at bounding box center [108, 212] width 25 height 6
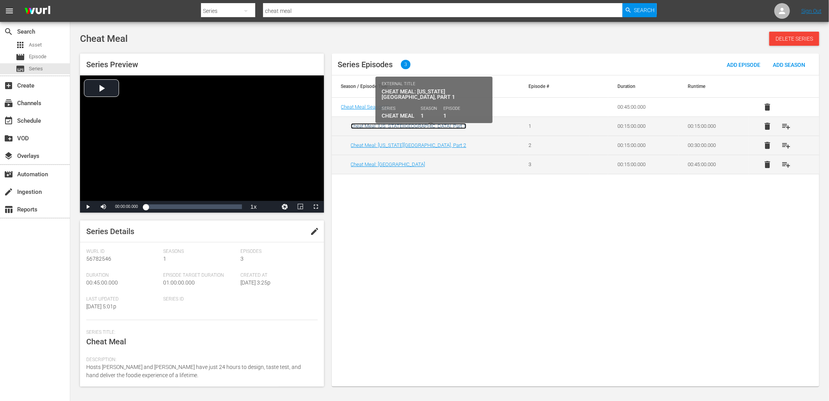
click at [399, 126] on link "Cheat Meal: [US_STATE][GEOGRAPHIC_DATA], Part 1" at bounding box center [409, 126] width 116 height 6
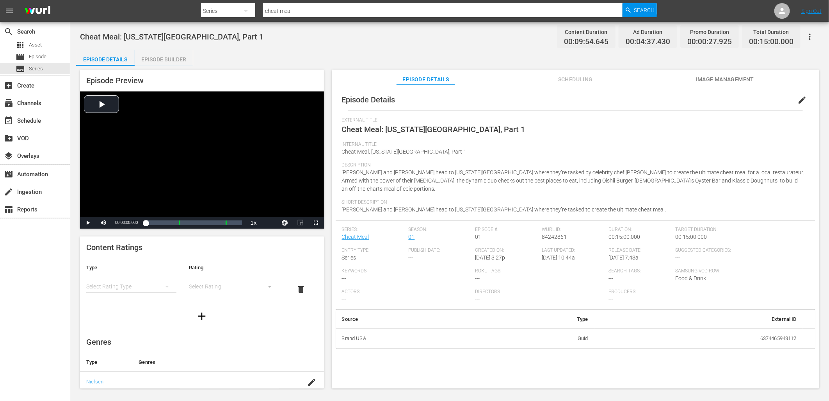
drag, startPoint x: 606, startPoint y: 249, endPoint x: 617, endPoint y: 247, distance: 11.0
click at [617, 247] on div "Series: Cheat Meal Season: 01 Episode #: 01 Wurl ID: 84242861 Duration: 00:15:0…" at bounding box center [575, 267] width 467 height 83
drag, startPoint x: 625, startPoint y: 247, endPoint x: 607, endPoint y: 252, distance: 18.9
click at [609, 252] on div "Release Date: 6/17/25 @ 7:43a" at bounding box center [642, 257] width 67 height 21
drag, startPoint x: 295, startPoint y: 9, endPoint x: 259, endPoint y: 6, distance: 36.1
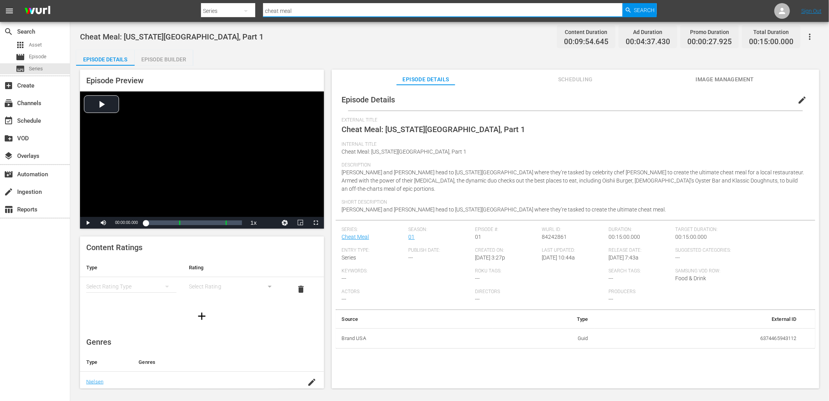
click at [259, 6] on div "Search By Series Search ID, Title, Description, Keywords, or Category cheat mea…" at bounding box center [429, 11] width 456 height 19
type input "abuela"
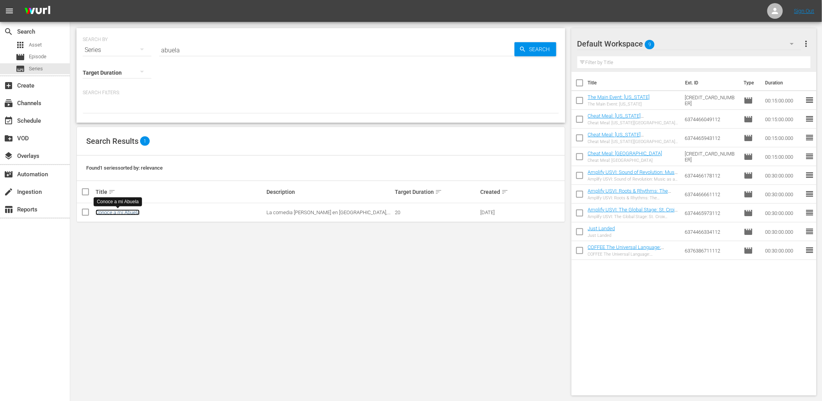
click at [134, 212] on link "Conoce a mi Abuela" at bounding box center [118, 212] width 44 height 6
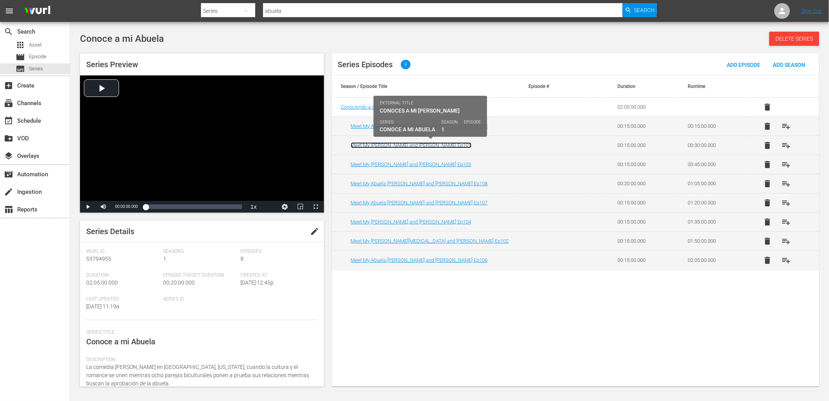
click at [397, 145] on link "Meet My Abuela Alyssa and Kano Ep101" at bounding box center [411, 145] width 121 height 6
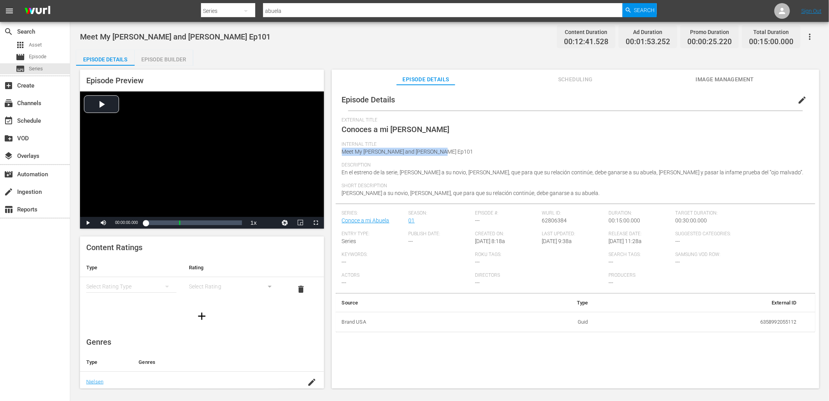
drag, startPoint x: 425, startPoint y: 152, endPoint x: 340, endPoint y: 154, distance: 85.5
click at [340, 154] on div "Episode Details edit External Title Conoces a mi Abuela Alyssa y Kano Internal …" at bounding box center [576, 210] width 480 height 243
drag, startPoint x: 468, startPoint y: 127, endPoint x: 335, endPoint y: 132, distance: 132.8
click at [336, 132] on div "Episode Details edit External Title Conoces a mi Abuela Alyssa y Kano Internal …" at bounding box center [576, 210] width 480 height 243
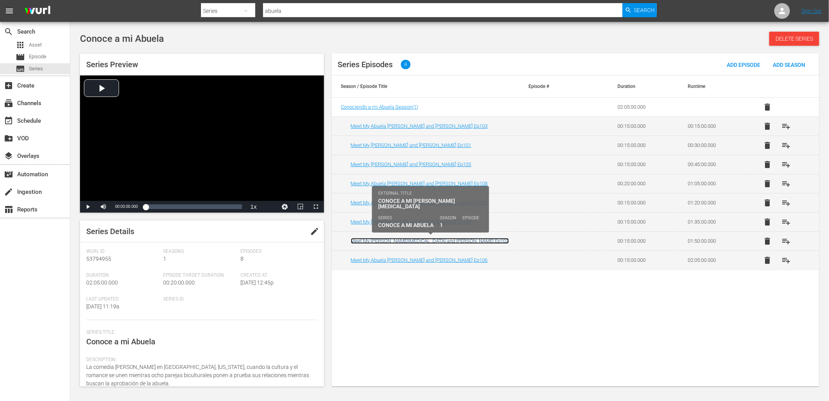
click at [438, 241] on link "Meet My Abuela Alexia and Michael Ep102" at bounding box center [430, 241] width 158 height 6
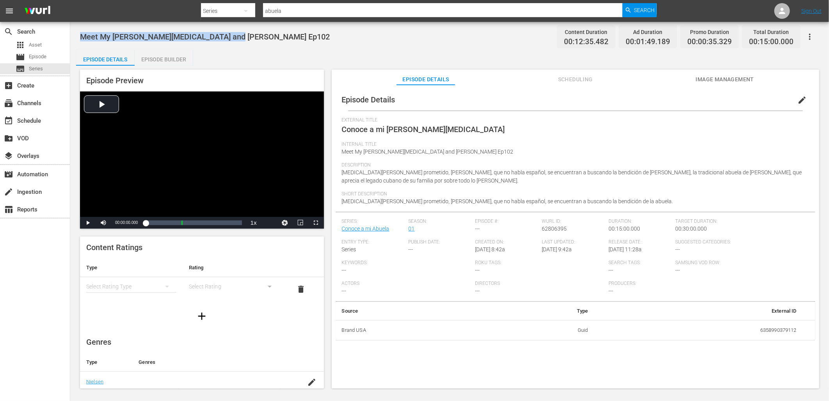
drag, startPoint x: 232, startPoint y: 36, endPoint x: 83, endPoint y: 32, distance: 148.8
click at [83, 32] on div "Meet My Abuela Alexia and Michael Ep102 Content Duration 00:12:35.482 Ad Durati…" at bounding box center [449, 37] width 739 height 18
click at [473, 131] on div "External Title Conoce a mi Abuela Alexia y Michael" at bounding box center [575, 129] width 467 height 24
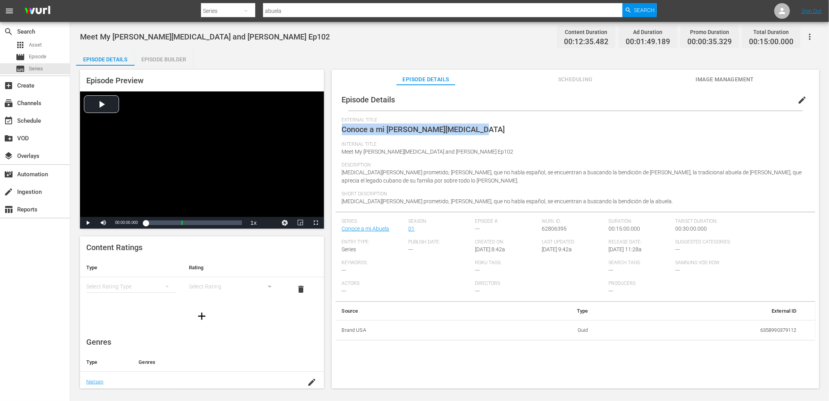
drag, startPoint x: 473, startPoint y: 125, endPoint x: 344, endPoint y: 126, distance: 128.8
click at [344, 126] on div "External Title Conoce a mi Abuela Alexia y Michael" at bounding box center [575, 129] width 467 height 24
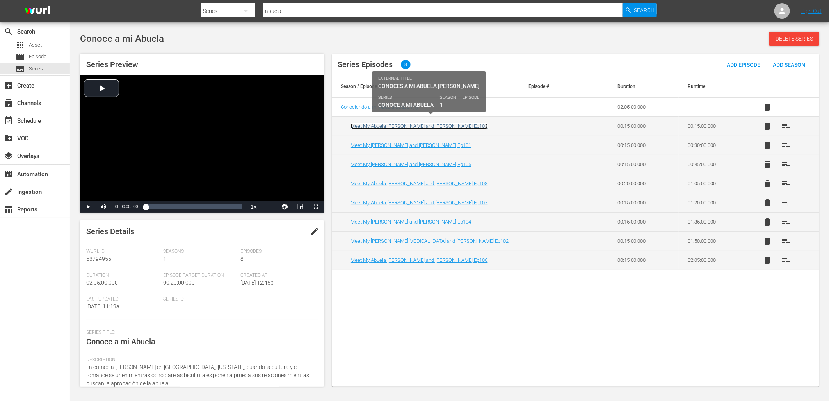
click at [436, 127] on link "Meet My Abuela Claudia and Danny Ep103" at bounding box center [419, 126] width 137 height 6
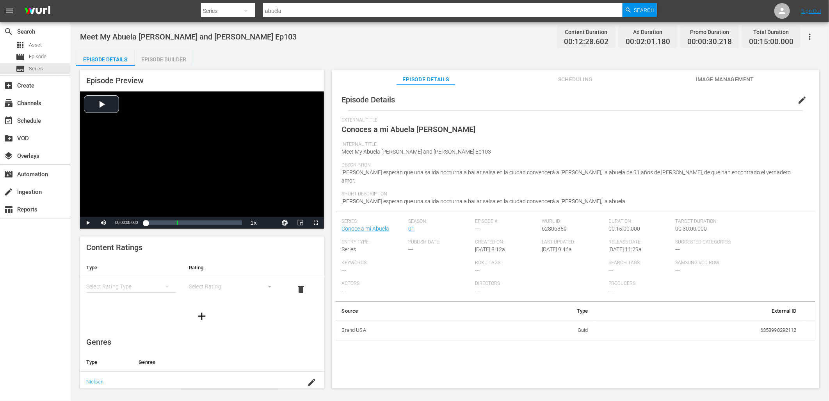
drag, startPoint x: 481, startPoint y: 129, endPoint x: 344, endPoint y: 134, distance: 136.7
click at [344, 134] on div "External Title Conoces a mi Abuela Claudia y Daniel" at bounding box center [575, 129] width 467 height 24
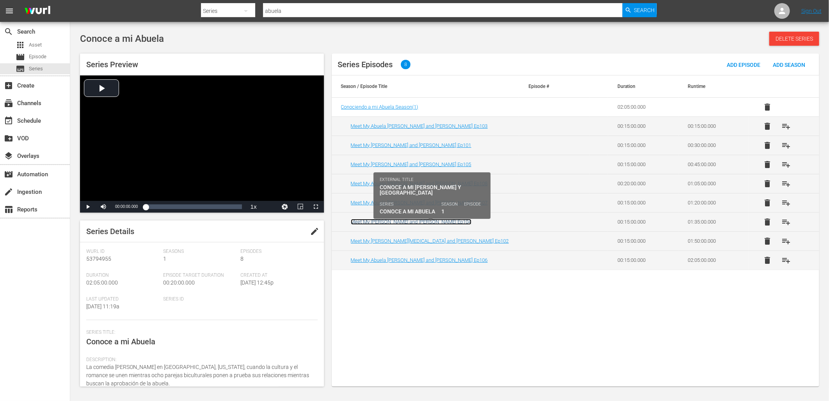
click at [429, 222] on link "Meet My Abuela Aliyah and Devon Ep104" at bounding box center [411, 222] width 121 height 6
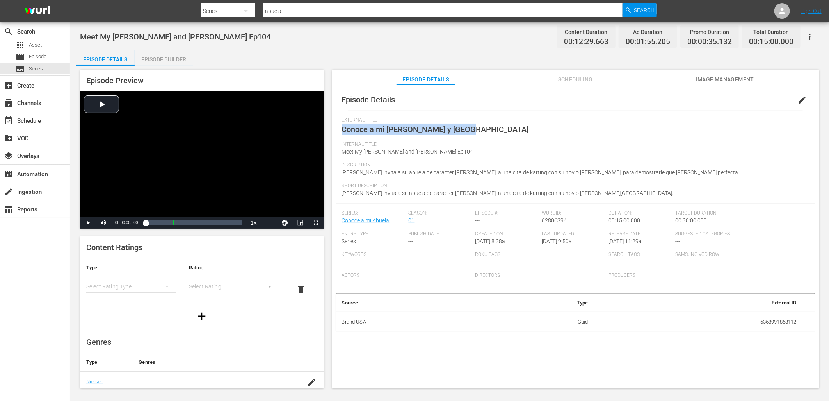
drag, startPoint x: 459, startPoint y: 129, endPoint x: 344, endPoint y: 129, distance: 115.5
click at [344, 129] on div "External Title Conoce a mi Abuela Aliyah y Devon" at bounding box center [575, 129] width 467 height 24
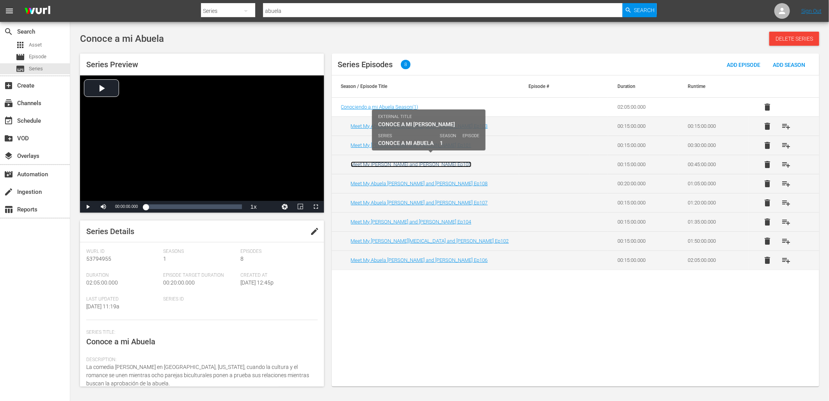
click at [445, 162] on link "Meet My Abuela Rueben and McKenzie Ep105" at bounding box center [411, 164] width 121 height 6
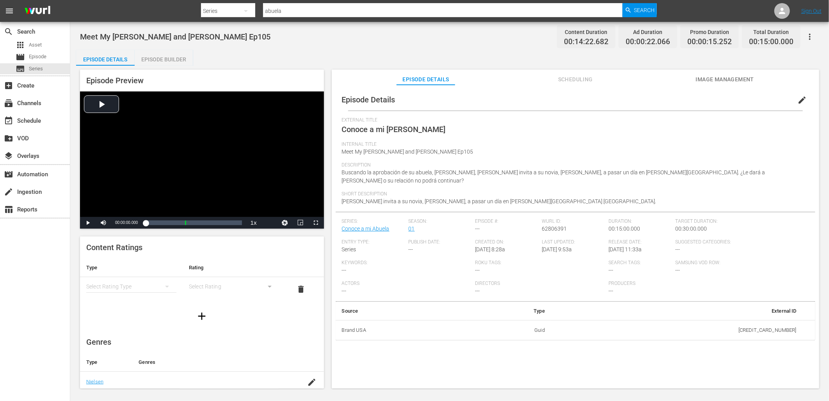
drag, startPoint x: 482, startPoint y: 130, endPoint x: 339, endPoint y: 131, distance: 143.7
click at [339, 131] on div "Episode Details edit External Title Conoce a mi Abuela Rueben y McKenzie Intern…" at bounding box center [576, 214] width 480 height 251
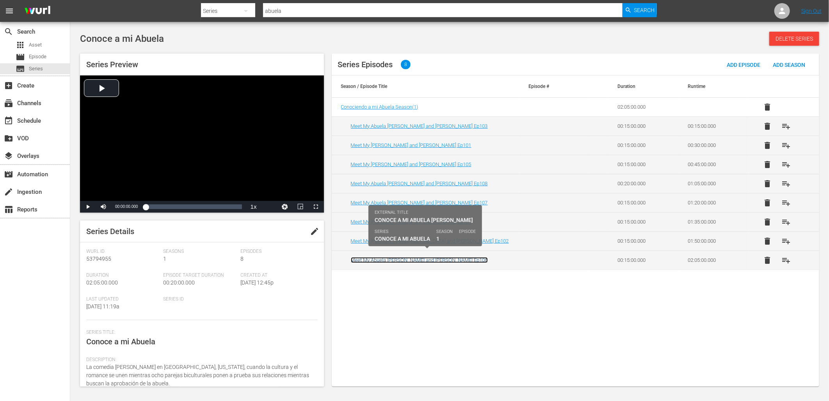
click at [436, 259] on link "Meet My Abuela Andrea and Darence Ep106" at bounding box center [419, 260] width 137 height 6
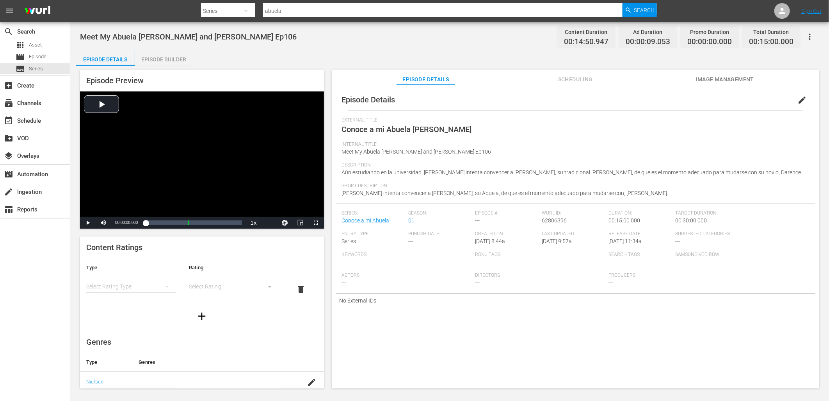
drag, startPoint x: 476, startPoint y: 130, endPoint x: 344, endPoint y: 130, distance: 132.7
click at [344, 130] on div "External Title Conoce a mi Abuela Andrea y Darence" at bounding box center [575, 129] width 467 height 24
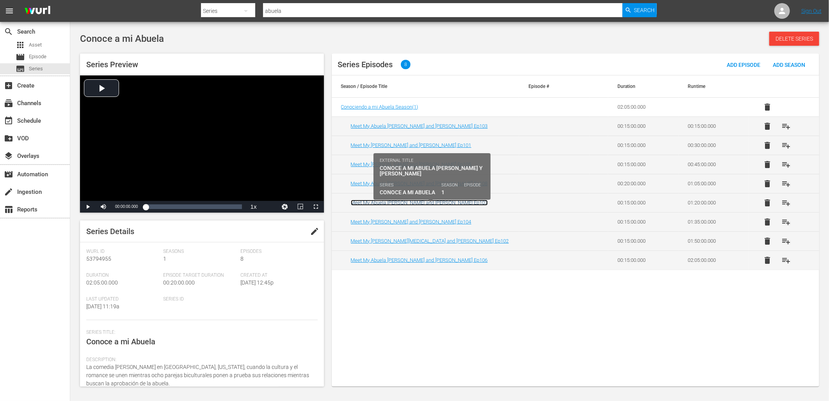
click at [413, 203] on link "Meet My Abuela Jose and Tamara Ep107" at bounding box center [419, 202] width 137 height 6
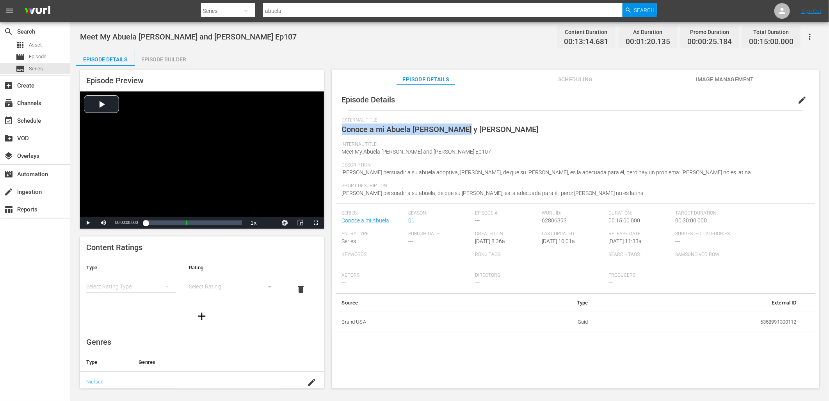
drag, startPoint x: 468, startPoint y: 130, endPoint x: 339, endPoint y: 134, distance: 129.7
click at [339, 134] on div "Episode Details edit External Title Conoce a mi Abuela José y Tamara Internal T…" at bounding box center [576, 210] width 480 height 243
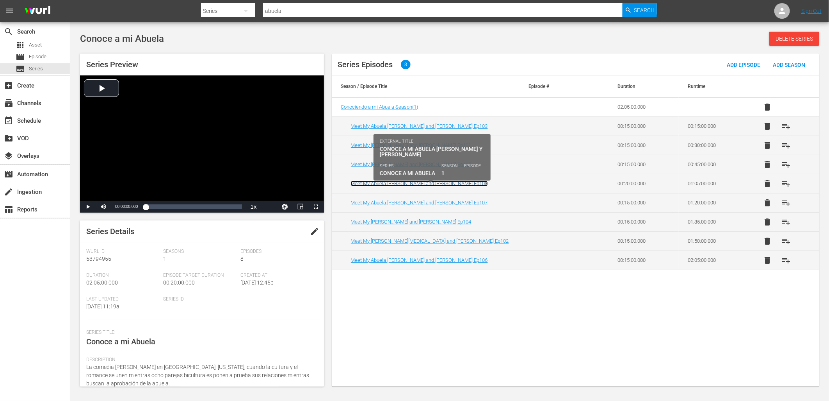
click at [420, 183] on link "Meet My Abuela Jackie and Caleb Ep108" at bounding box center [419, 183] width 137 height 6
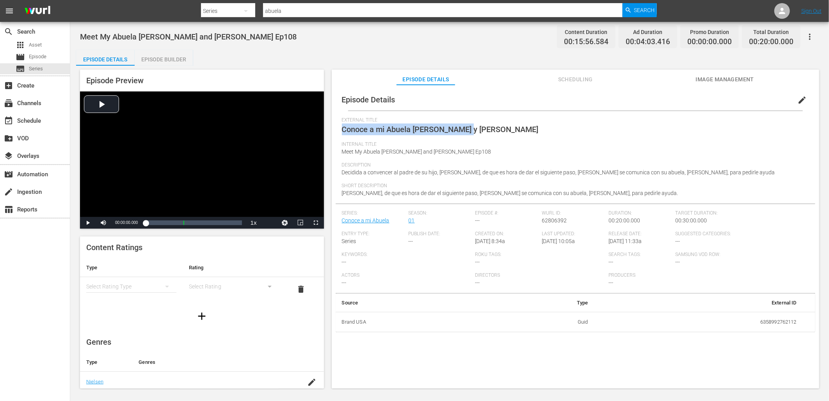
drag, startPoint x: 465, startPoint y: 128, endPoint x: 344, endPoint y: 126, distance: 120.2
click at [344, 126] on div "External Title Conoce a mi Abuela Jackie y Caleb" at bounding box center [575, 129] width 467 height 24
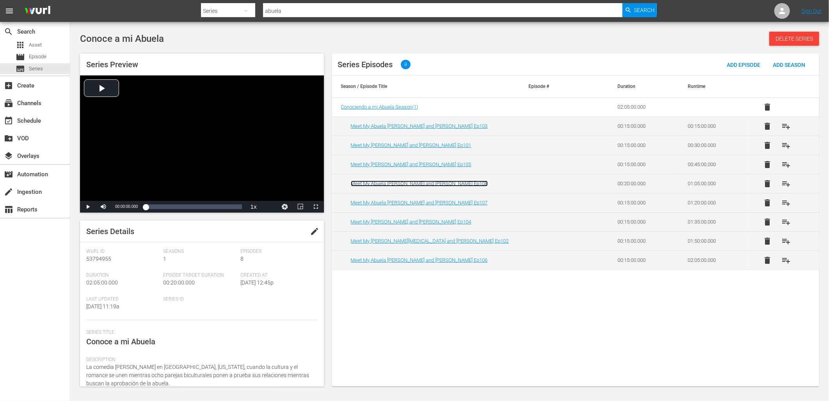
click at [427, 182] on link "Meet My Abuela Jackie and Caleb Ep108" at bounding box center [419, 183] width 137 height 6
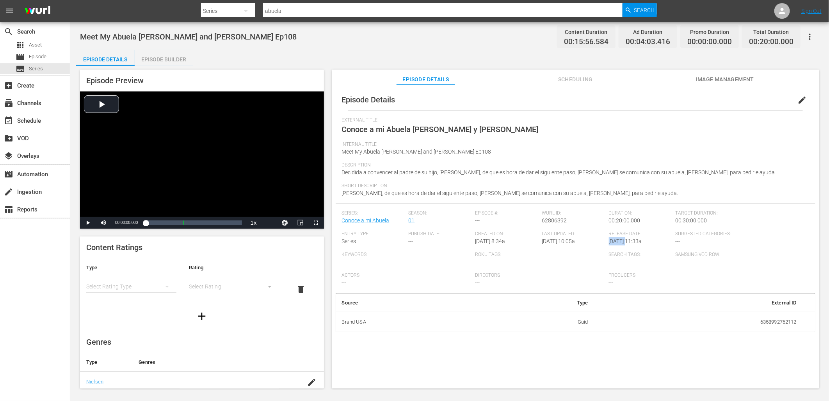
drag, startPoint x: 625, startPoint y: 239, endPoint x: 607, endPoint y: 241, distance: 17.7
click at [609, 241] on span "7/23/24 @ 11:33a" at bounding box center [625, 241] width 33 height 6
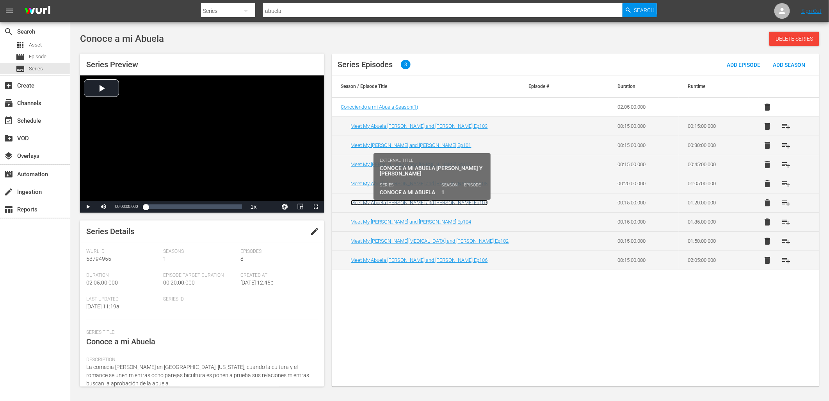
click at [430, 201] on link "Meet My Abuela Jose and Tamara Ep107" at bounding box center [419, 202] width 137 height 6
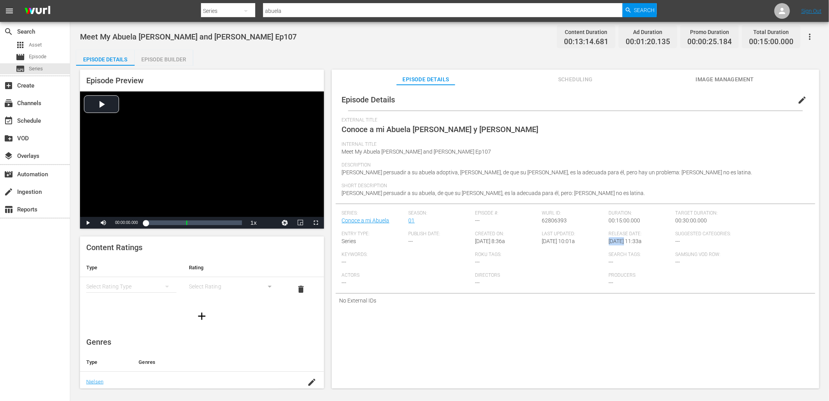
drag, startPoint x: 607, startPoint y: 243, endPoint x: 625, endPoint y: 244, distance: 18.8
click at [625, 244] on div "Release Date: 7/23/24 @ 11:33a" at bounding box center [642, 241] width 67 height 21
click at [626, 244] on div "Release Date: 7/23/24 @ 11:33a" at bounding box center [642, 241] width 67 height 21
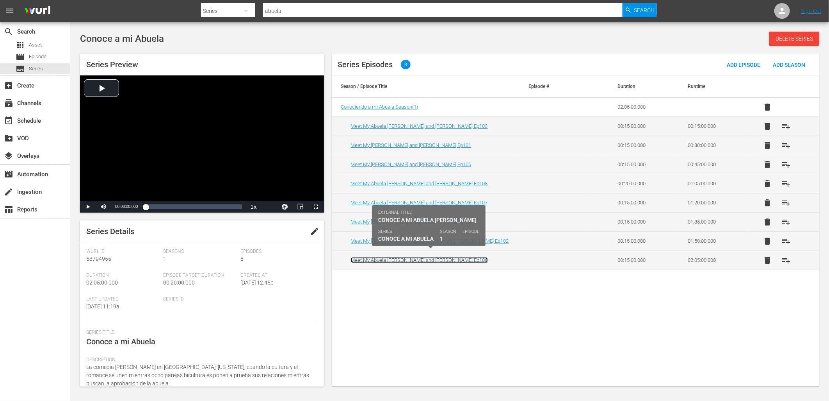
click at [424, 258] on link "Meet My Abuela Andrea and Darence Ep106" at bounding box center [419, 260] width 137 height 6
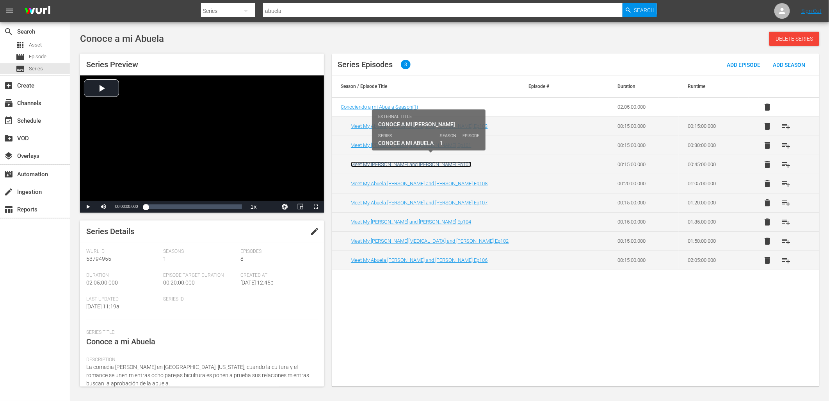
click at [434, 164] on link "Meet My Abuela Rueben and McKenzie Ep105" at bounding box center [411, 164] width 121 height 6
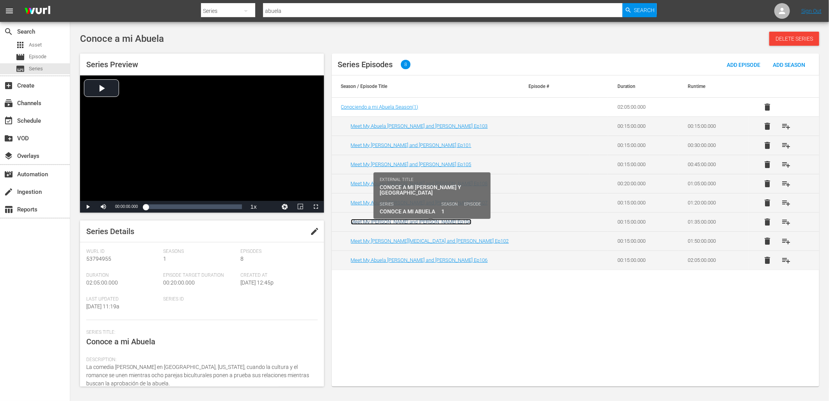
click at [410, 220] on link "Meet My Abuela Aliyah and Devon Ep104" at bounding box center [411, 222] width 121 height 6
